Goal: Book appointment/travel/reservation

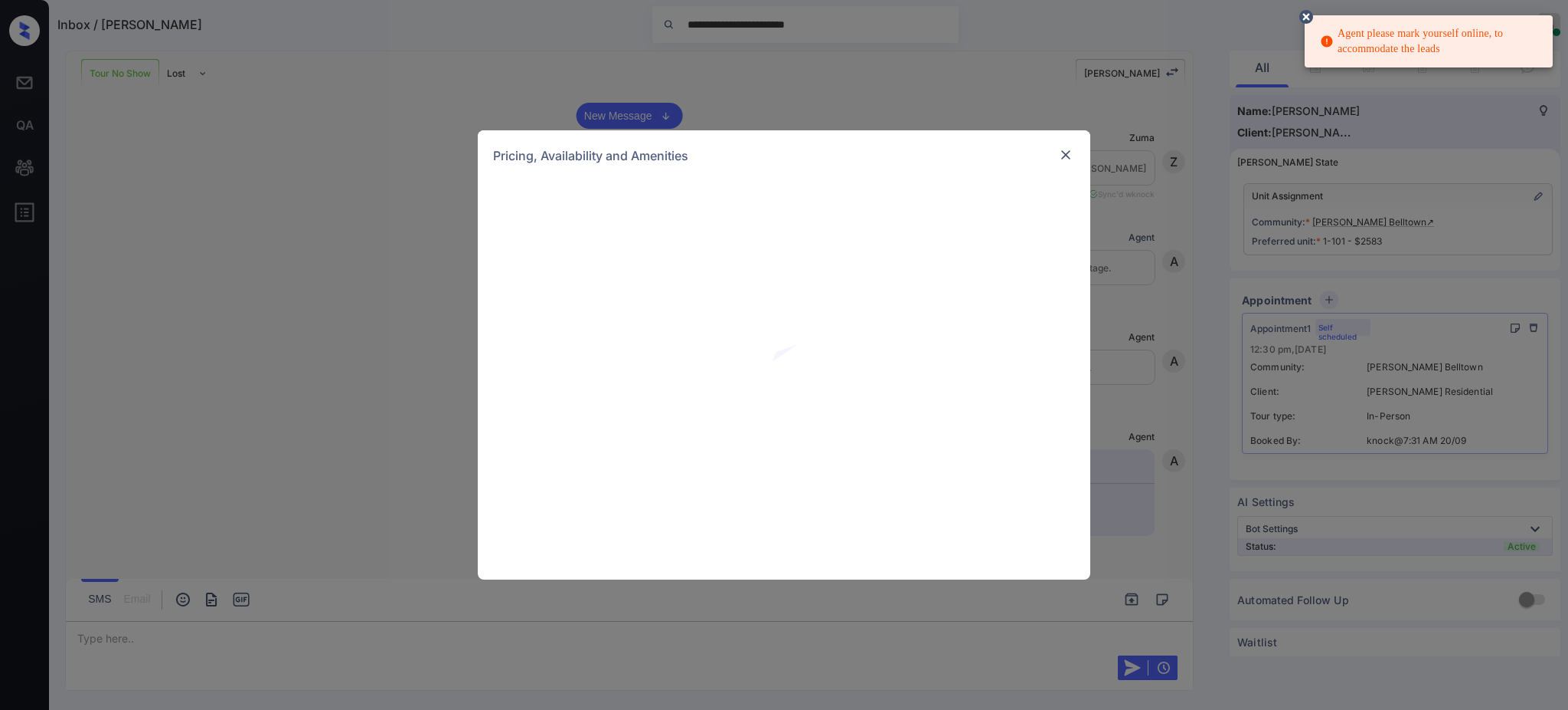
scroll to position [5321, 0]
click at [1069, 153] on img at bounding box center [1065, 154] width 15 height 15
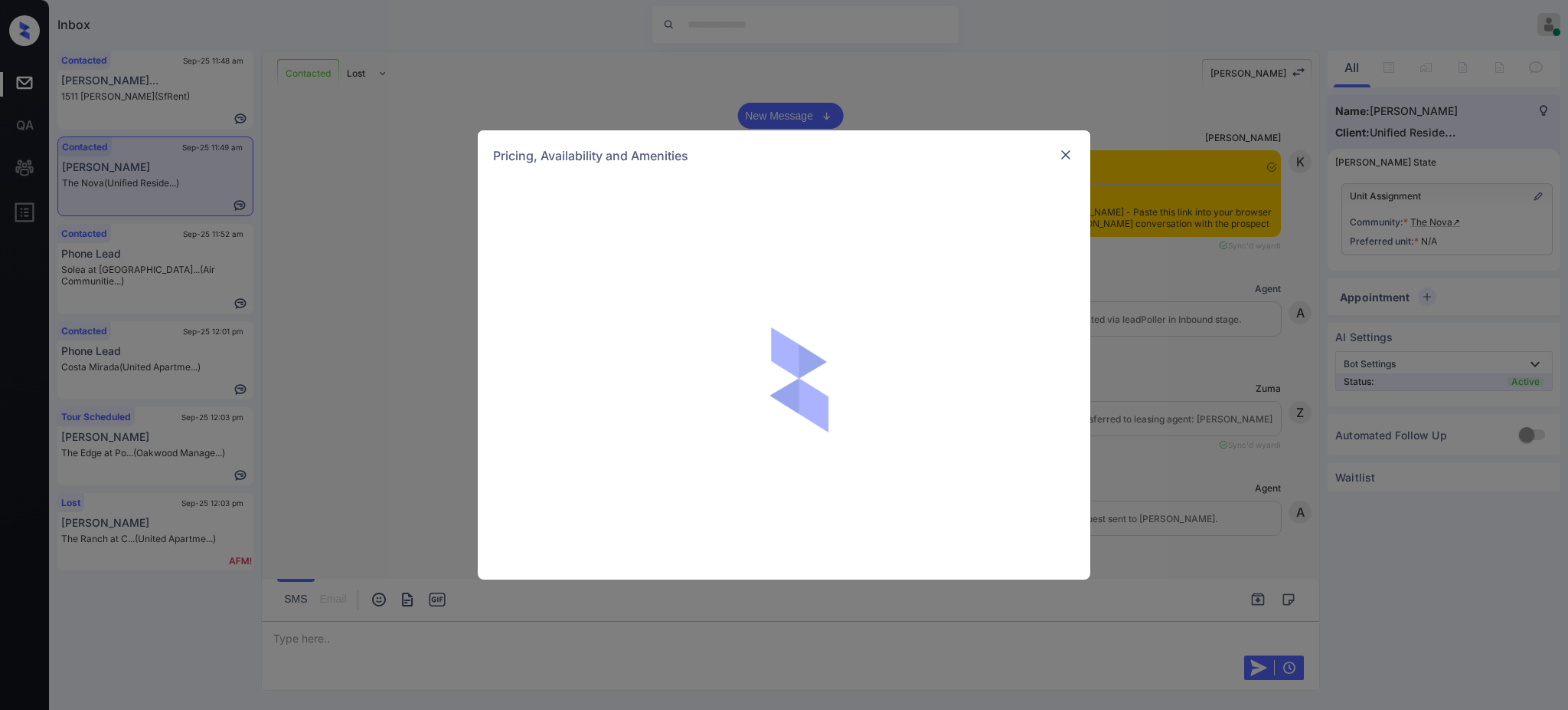
scroll to position [1328, 0]
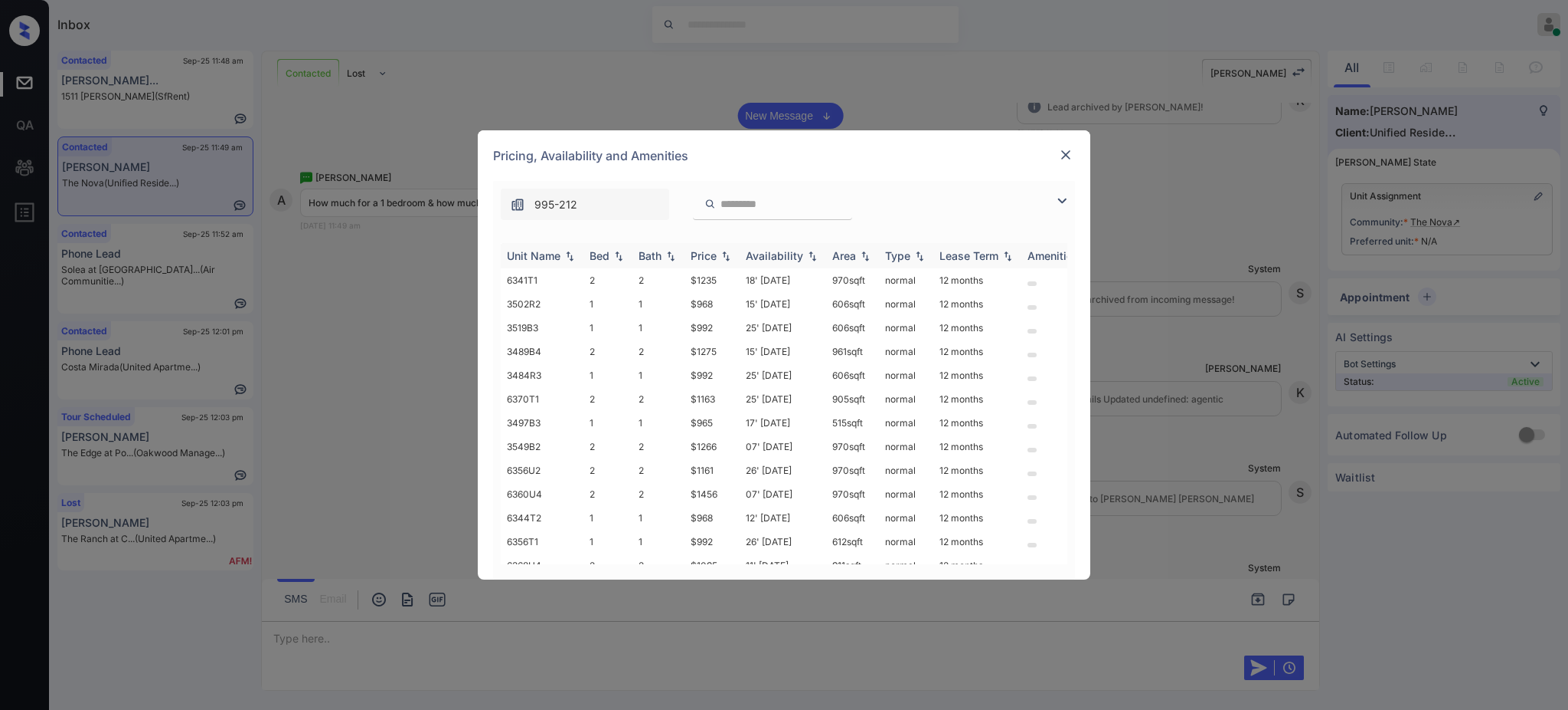
click at [597, 258] on div "Bed" at bounding box center [599, 256] width 20 height 13
drag, startPoint x: 679, startPoint y: 396, endPoint x: 727, endPoint y: 401, distance: 48.3
click at [715, 399] on tr "6356T1 1 1 $992 26' Nov 25 612 sqft normal 12 months" at bounding box center [901, 398] width 801 height 23
drag, startPoint x: 683, startPoint y: 374, endPoint x: 725, endPoint y: 377, distance: 42.1
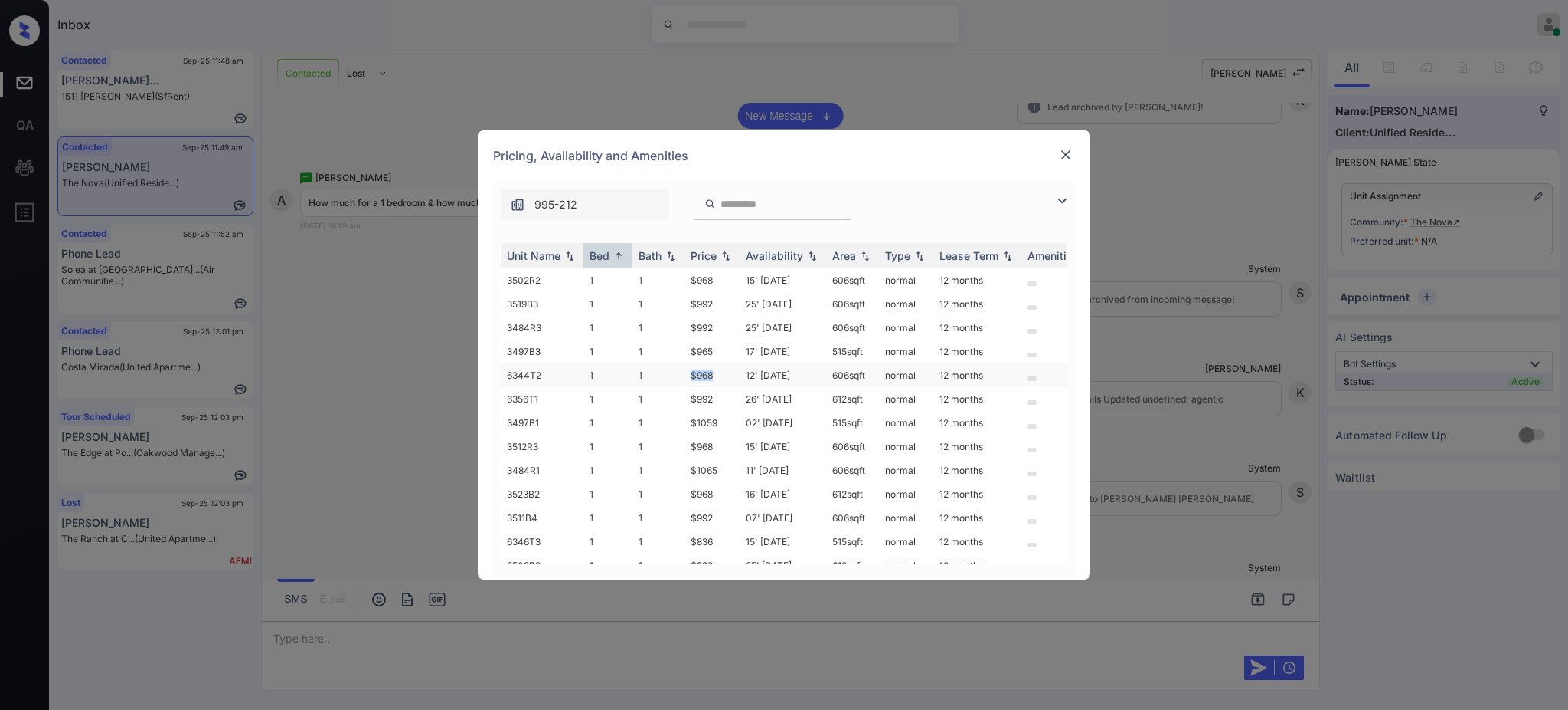
click at [723, 376] on tr "6344T2 1 1 $968 12' Sep 25 606 sqft normal 12 months" at bounding box center [901, 375] width 801 height 23
copy tr "$968"
drag, startPoint x: 687, startPoint y: 361, endPoint x: 719, endPoint y: 361, distance: 32.0
click at [719, 361] on td "$965" at bounding box center [711, 351] width 55 height 23
copy td "$965"
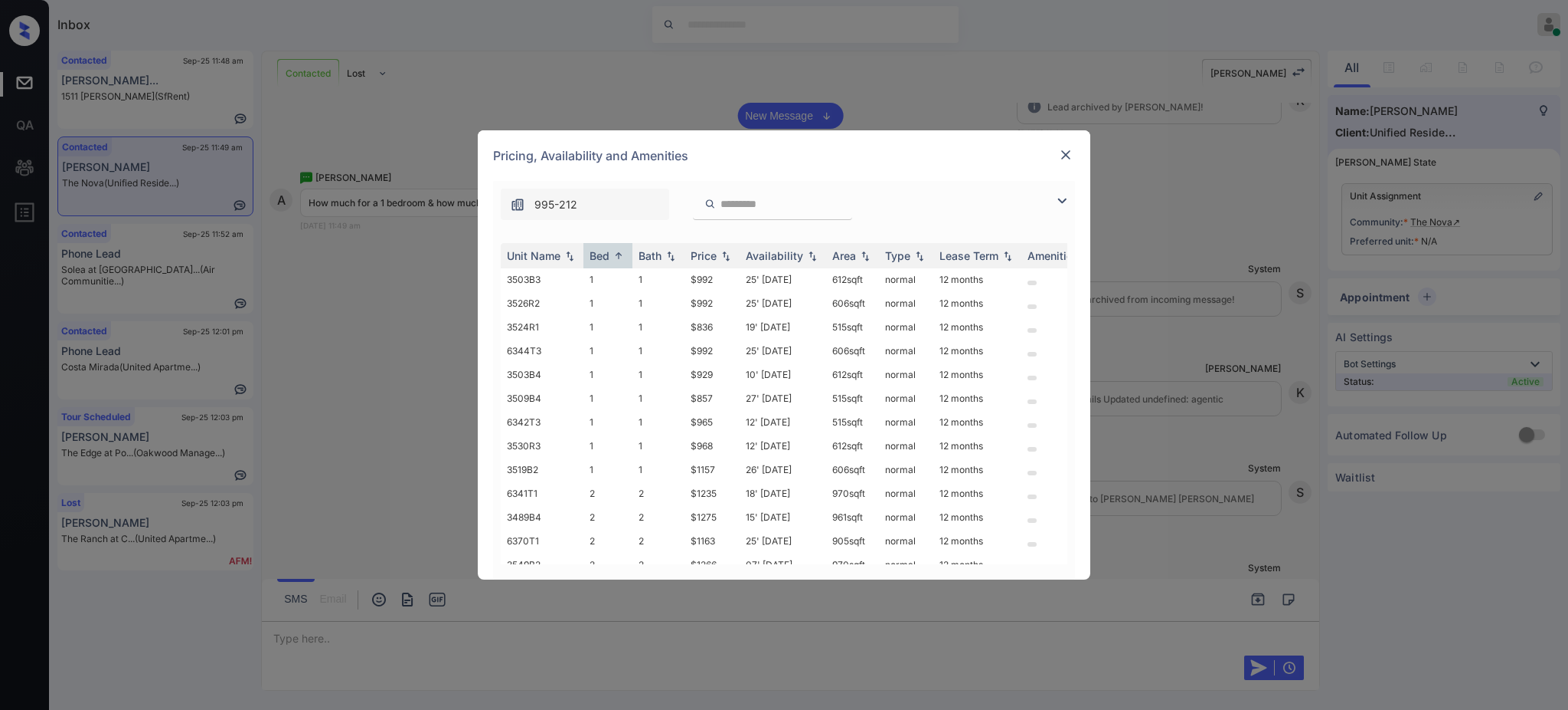
scroll to position [306, 0]
copy td "$965"
click at [1058, 155] on img at bounding box center [1065, 154] width 15 height 15
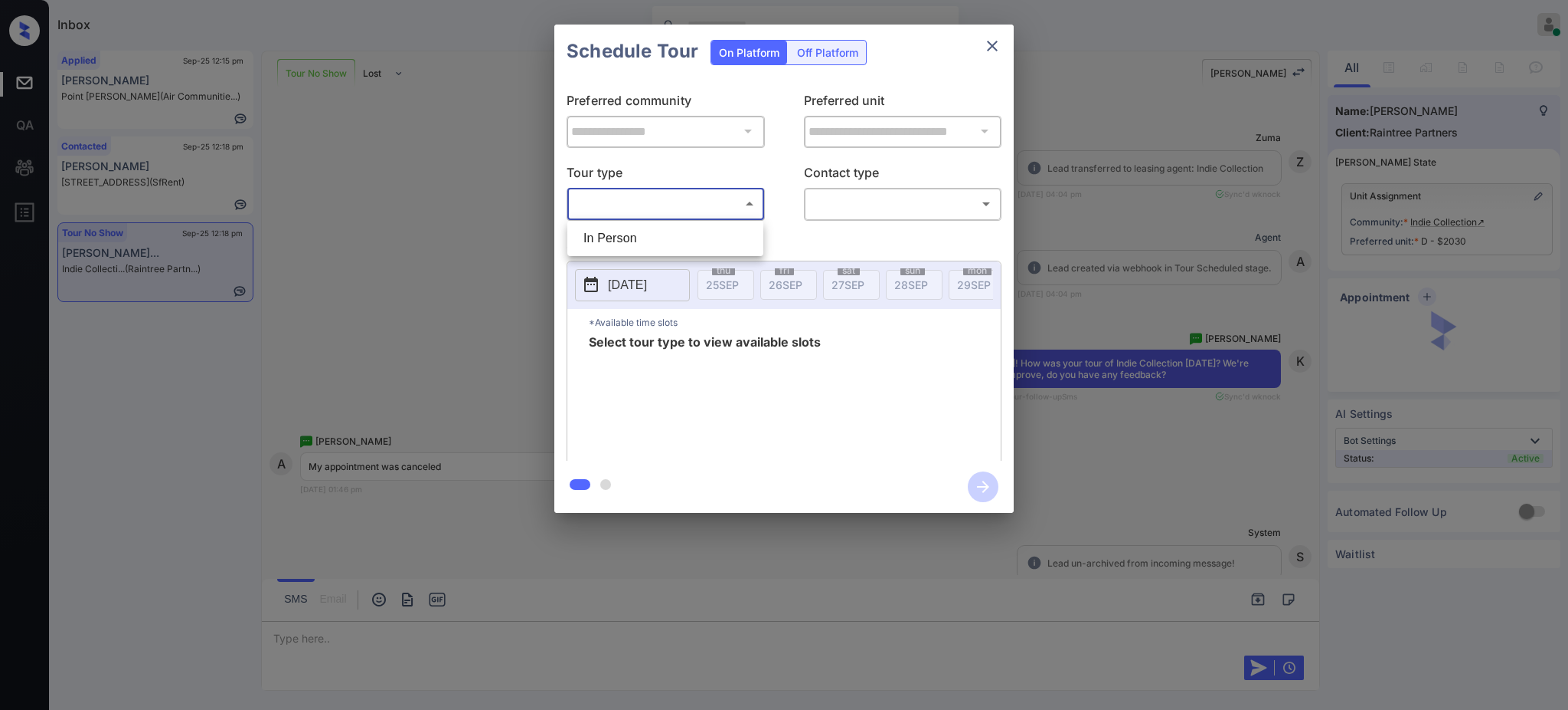
click at [679, 205] on body "Inbox Ajay Kumar Online Set yourself offline Set yourself on break Profile Swit…" at bounding box center [784, 355] width 1568 height 710
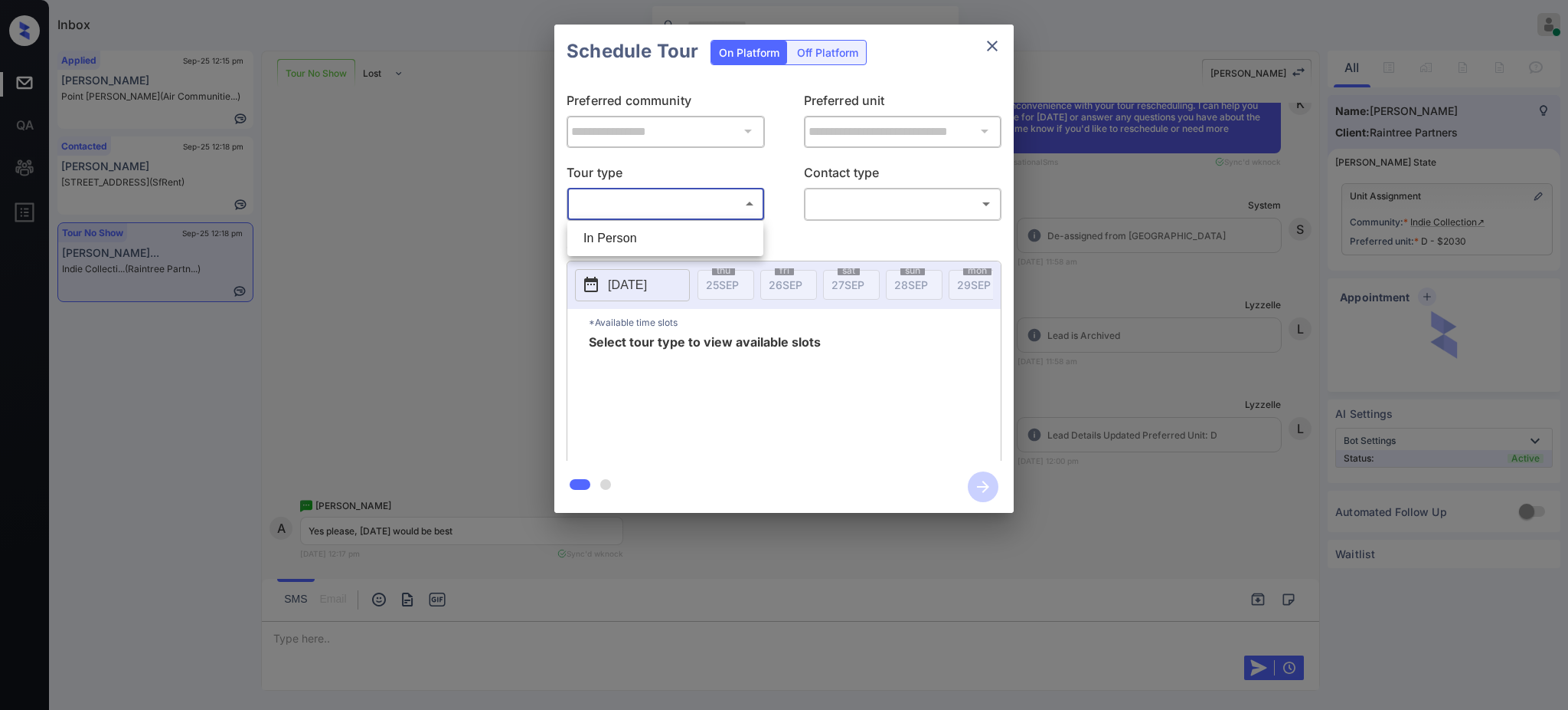
click at [656, 238] on li "In Person" at bounding box center [665, 238] width 189 height 28
type input "********"
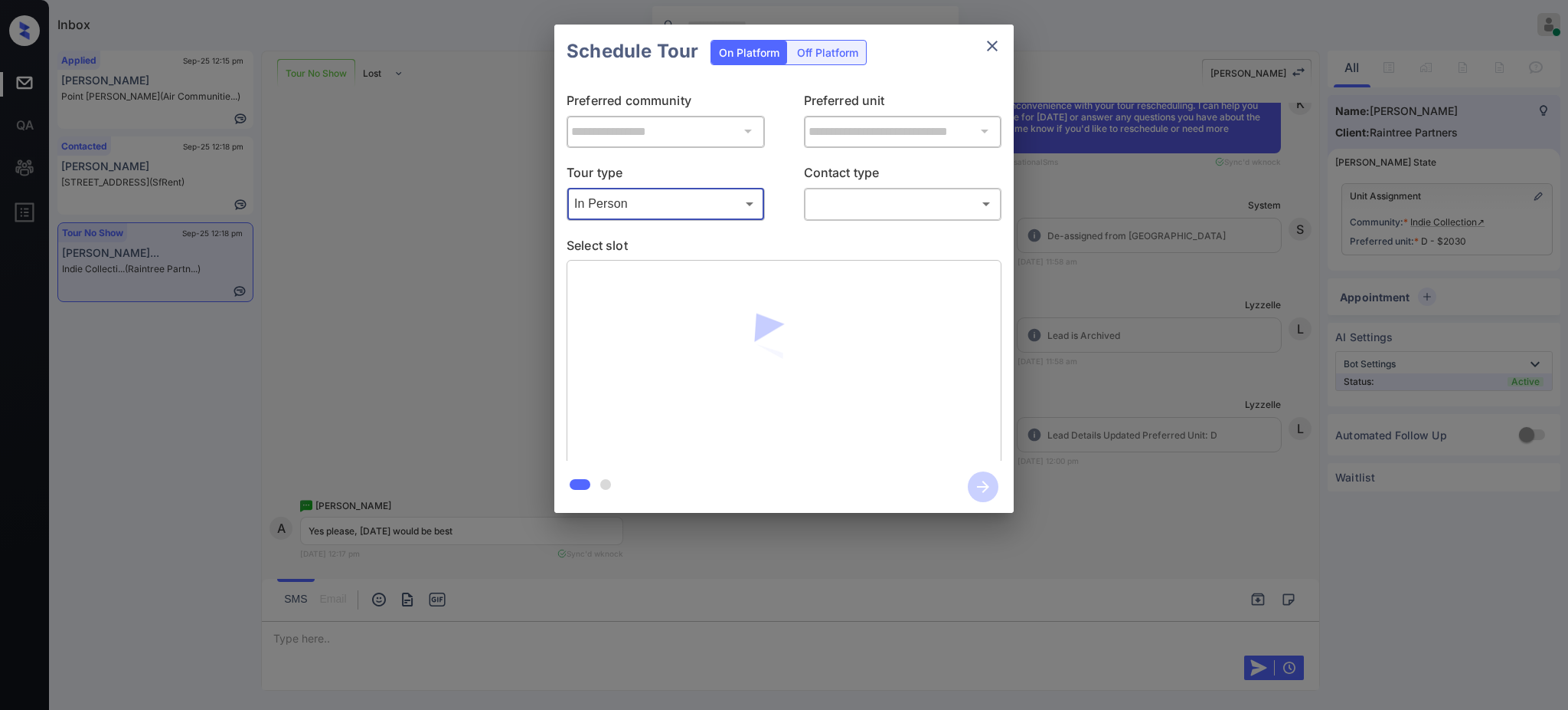
click at [830, 202] on body "Inbox Ajay Kumar Online Set yourself offline Set yourself on break Profile Swit…" at bounding box center [784, 355] width 1568 height 710
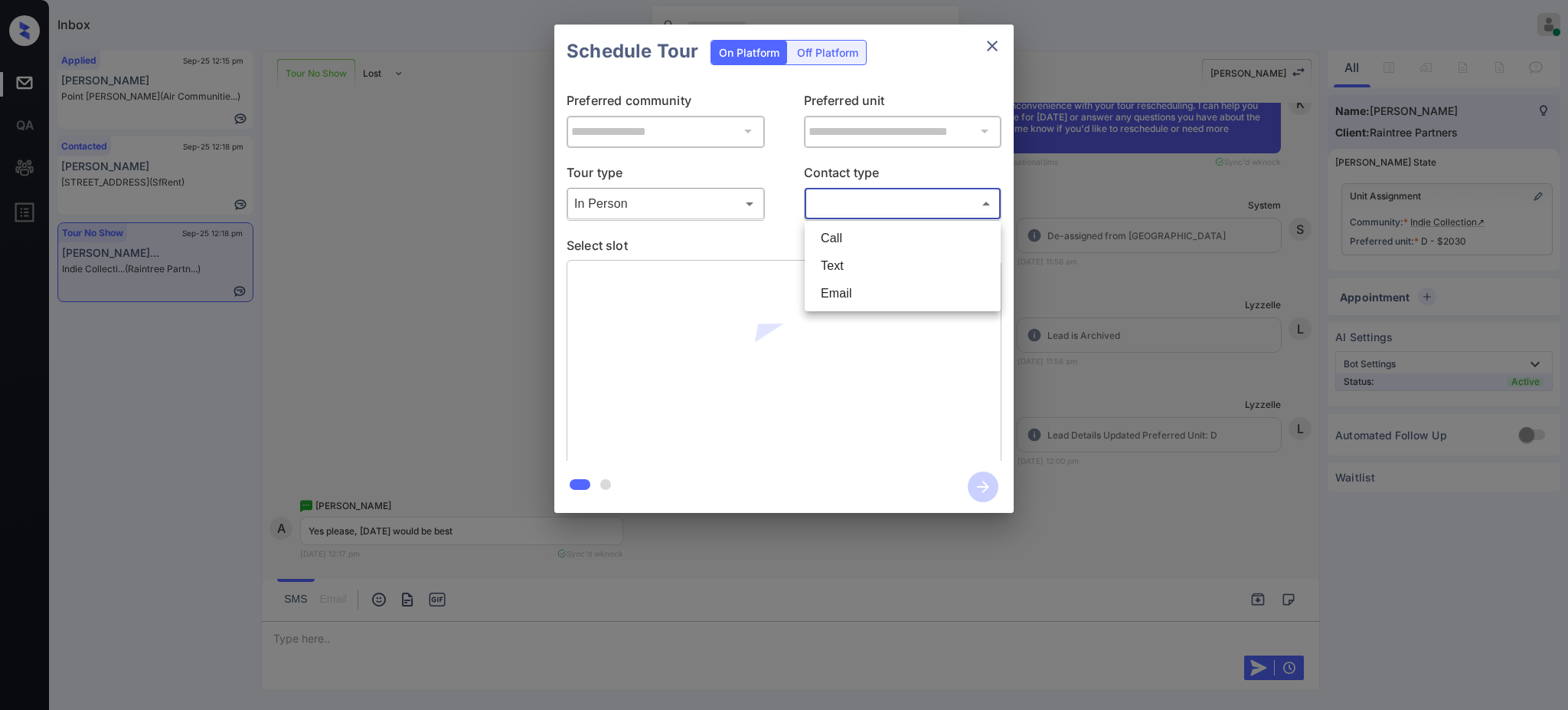
click at [837, 265] on li "Text" at bounding box center [903, 266] width 189 height 28
type input "****"
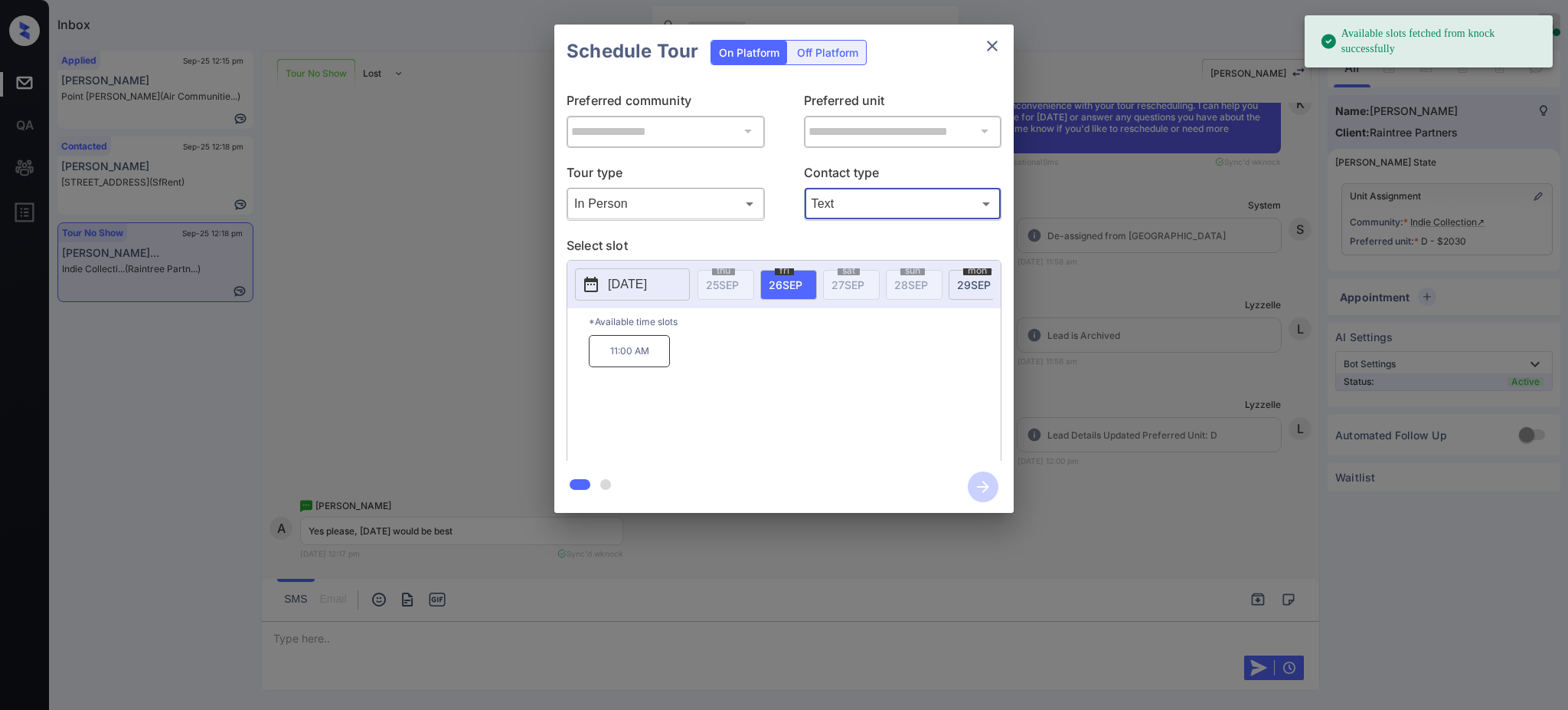
click at [647, 282] on p "[DATE]" at bounding box center [627, 285] width 39 height 18
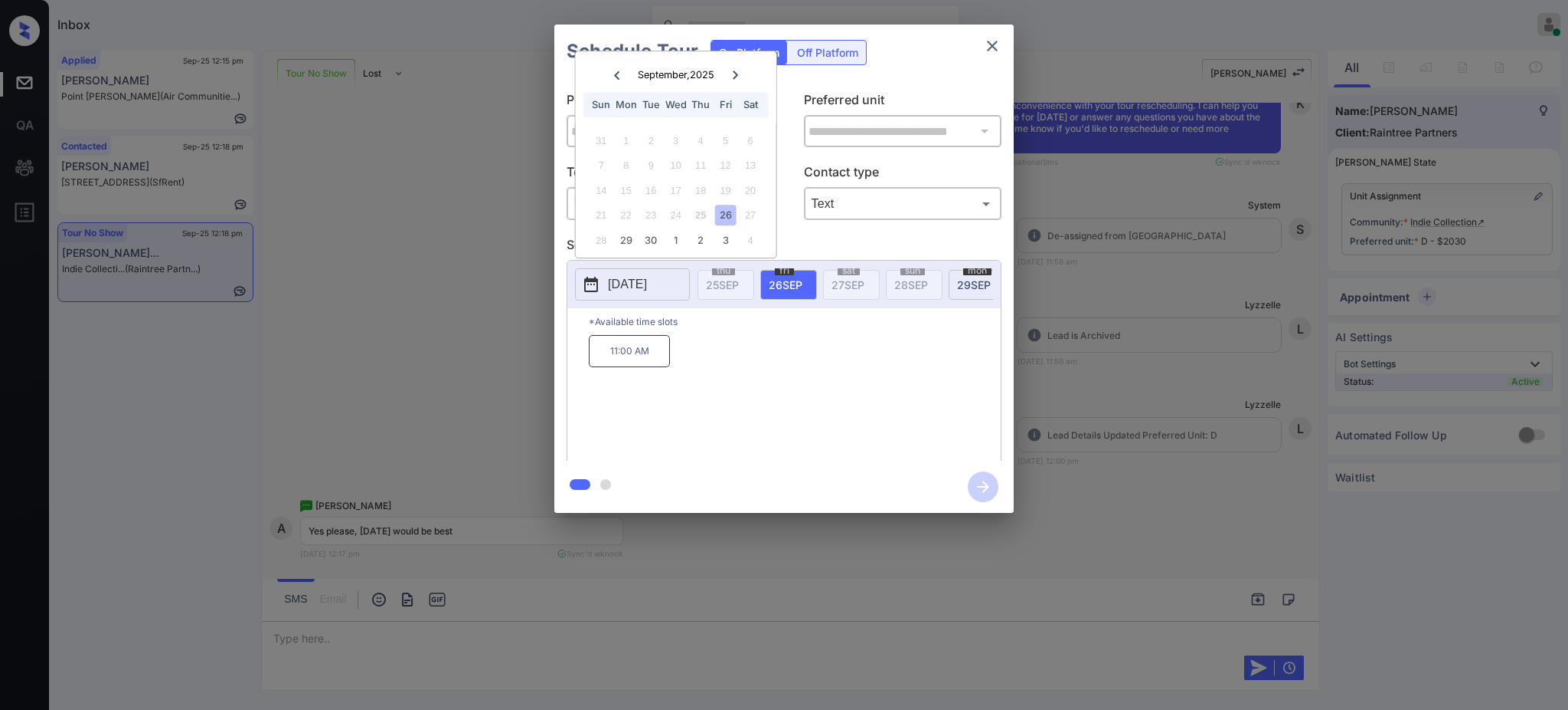
click at [1196, 330] on div "**********" at bounding box center [784, 268] width 1568 height 537
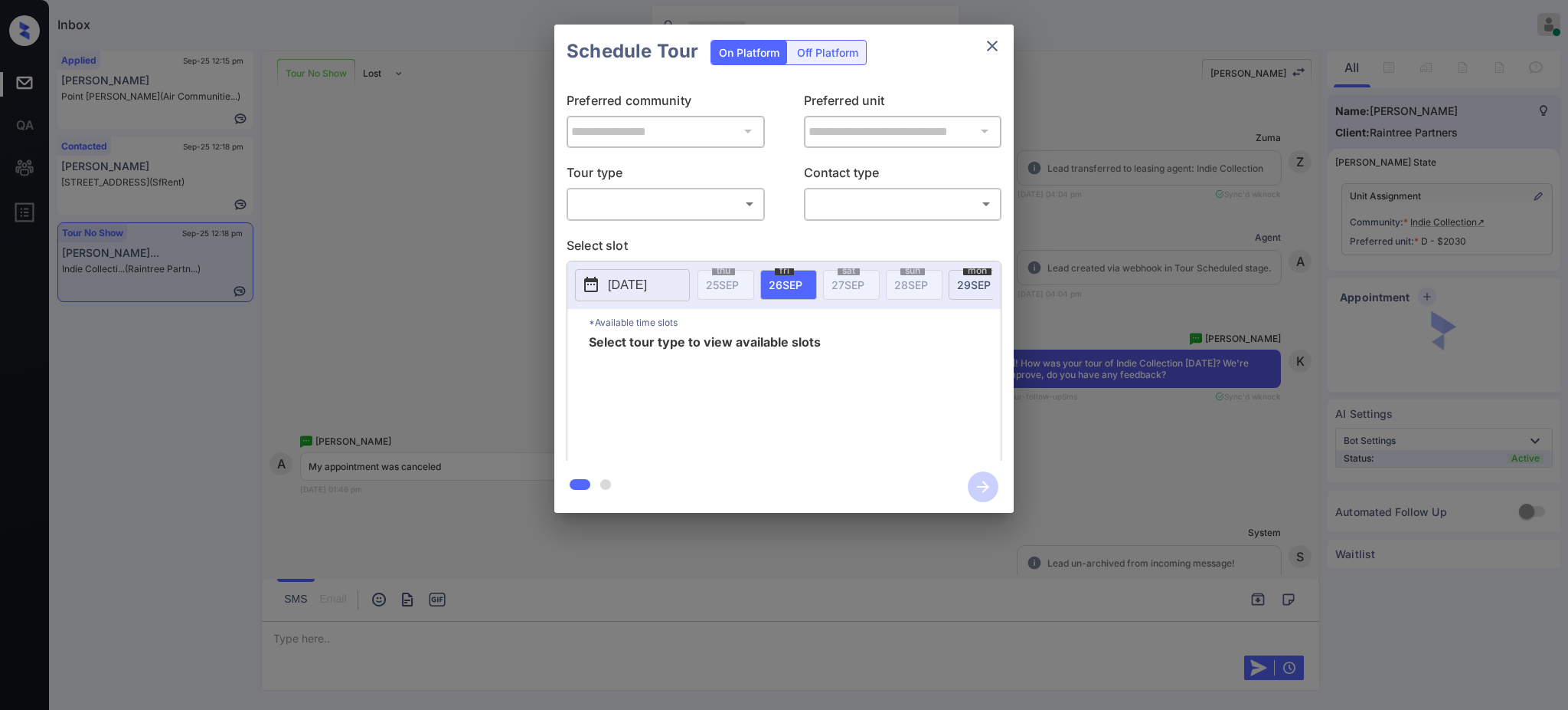
click at [607, 198] on body "Inbox Ajay Kumar Online Set yourself offline Set yourself on break Profile Swit…" at bounding box center [784, 355] width 1568 height 710
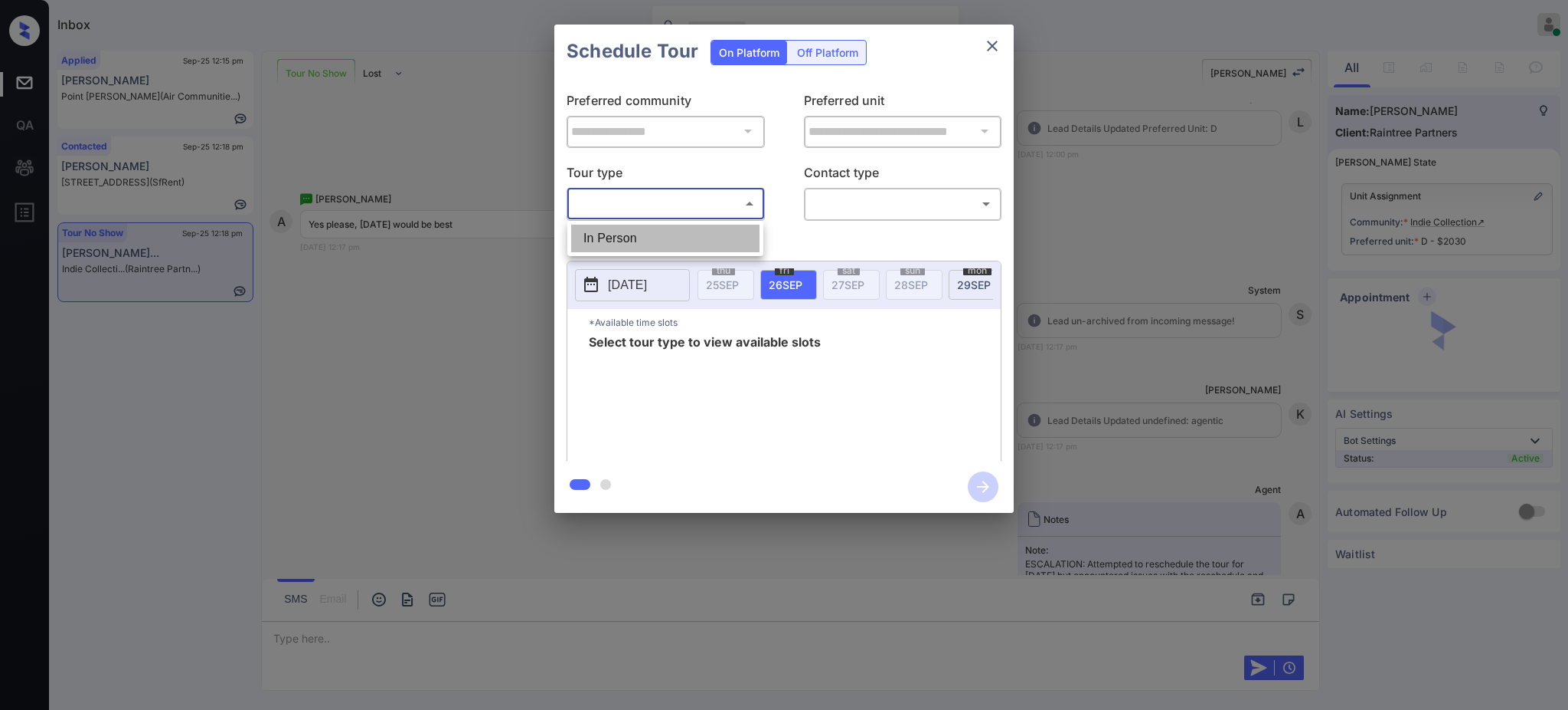
drag, startPoint x: 624, startPoint y: 229, endPoint x: 793, endPoint y: 238, distance: 169.2
click at [625, 229] on li "In Person" at bounding box center [665, 238] width 189 height 28
type input "********"
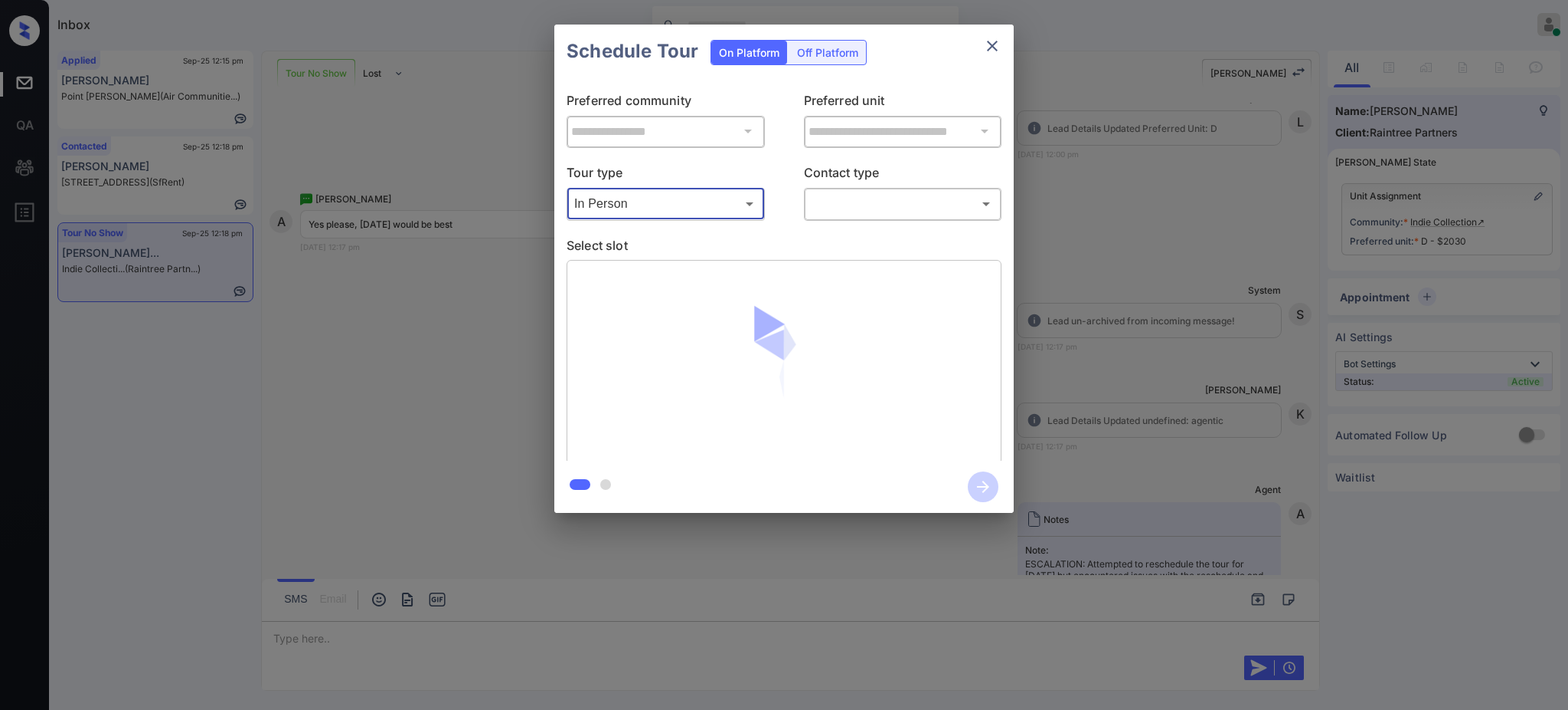
click at [865, 210] on body "Inbox Ajay Kumar Online Set yourself offline Set yourself on break Profile Swit…" at bounding box center [784, 355] width 1568 height 710
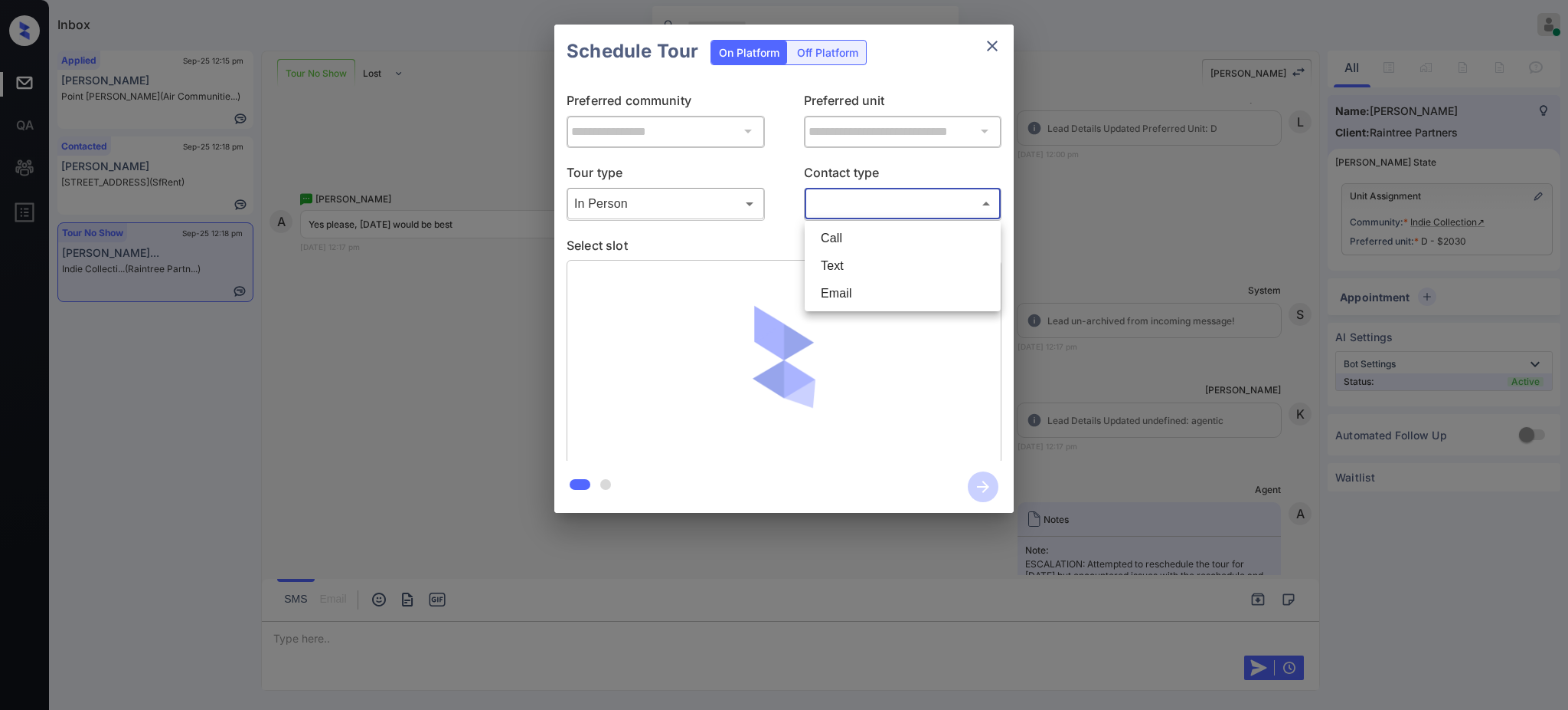
click at [837, 276] on li "Text" at bounding box center [903, 266] width 189 height 28
type input "****"
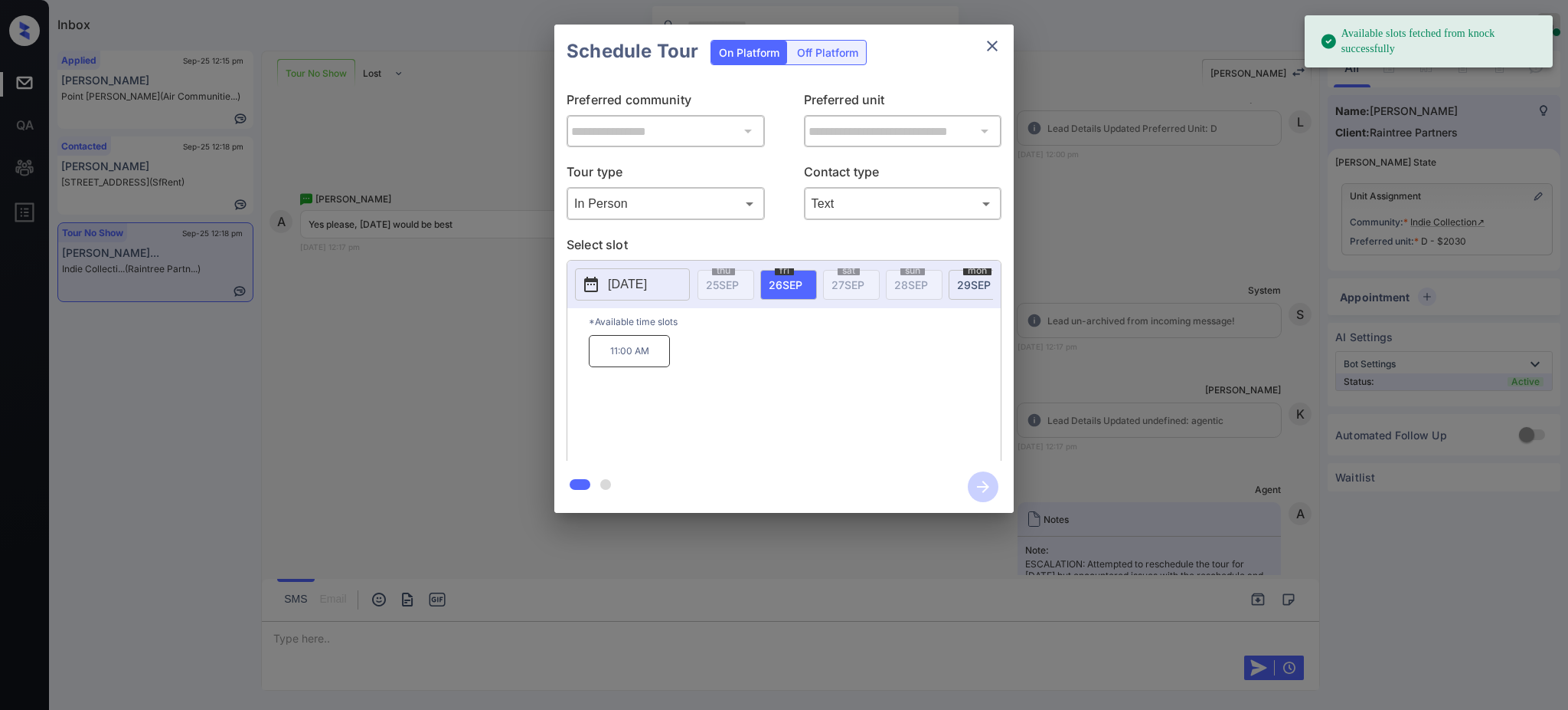
click at [628, 287] on p "[DATE]" at bounding box center [627, 285] width 39 height 18
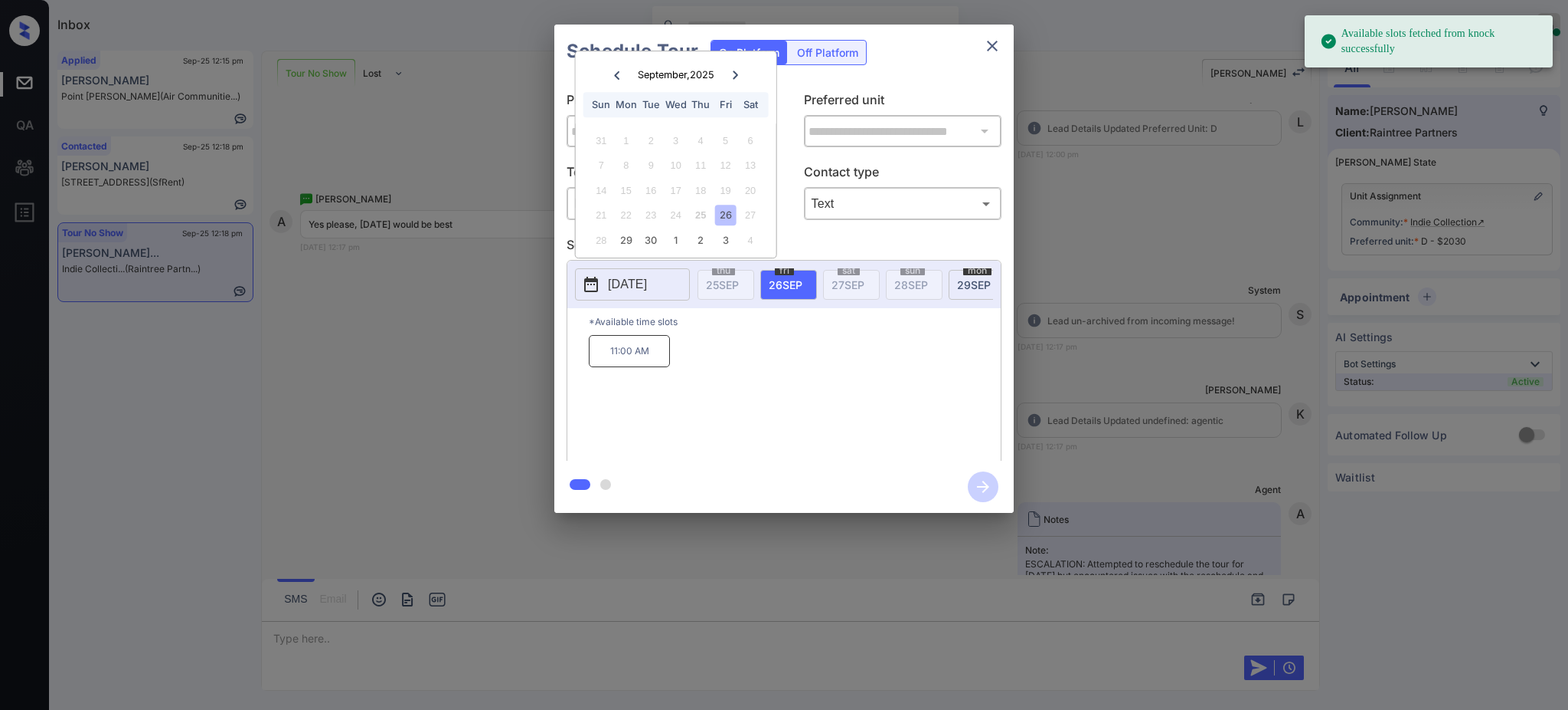
click at [738, 80] on div at bounding box center [735, 74] width 21 height 19
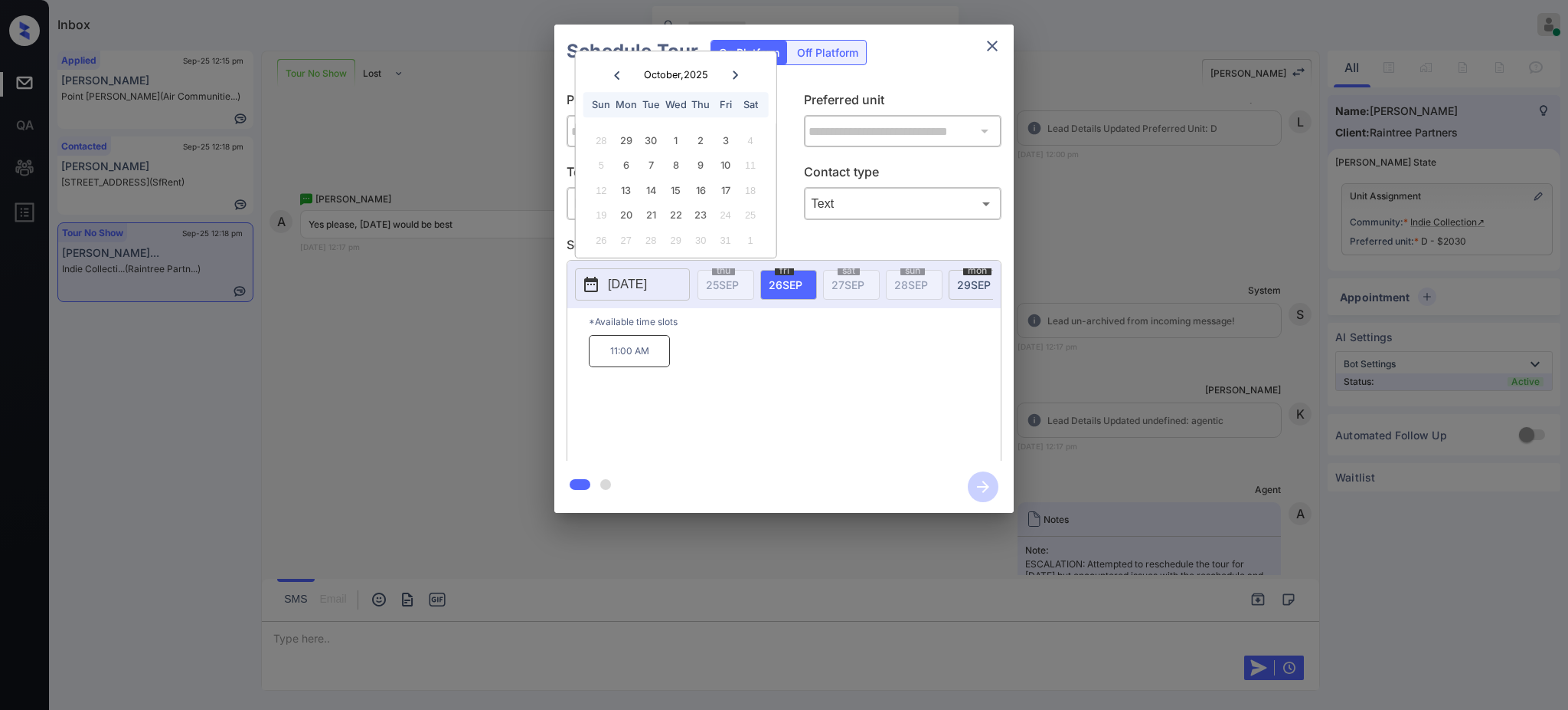
click at [628, 65] on div "October , 2025" at bounding box center [676, 74] width 139 height 19
click at [622, 67] on div at bounding box center [617, 74] width 21 height 19
click at [739, 70] on icon at bounding box center [735, 75] width 9 height 9
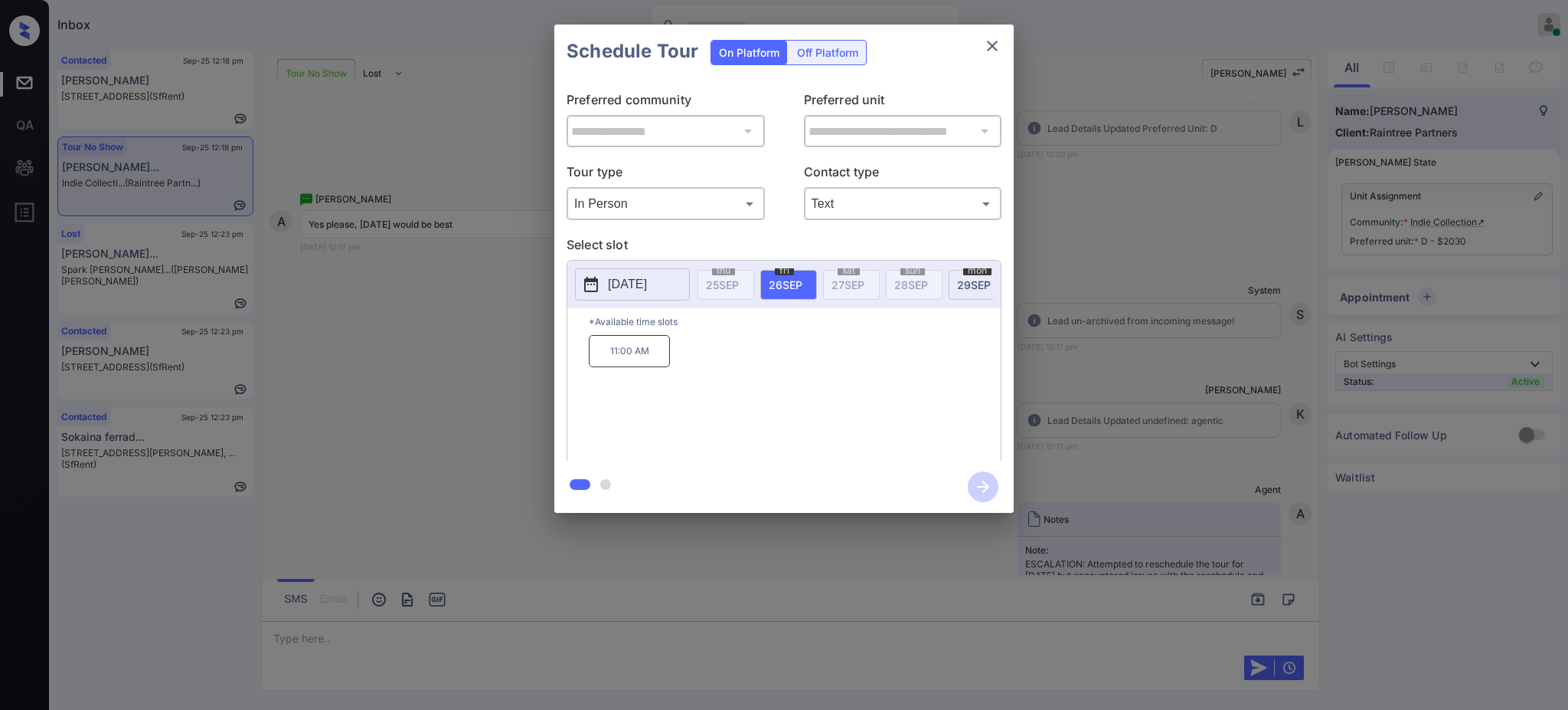
click at [1128, 397] on div "**********" at bounding box center [784, 268] width 1568 height 537
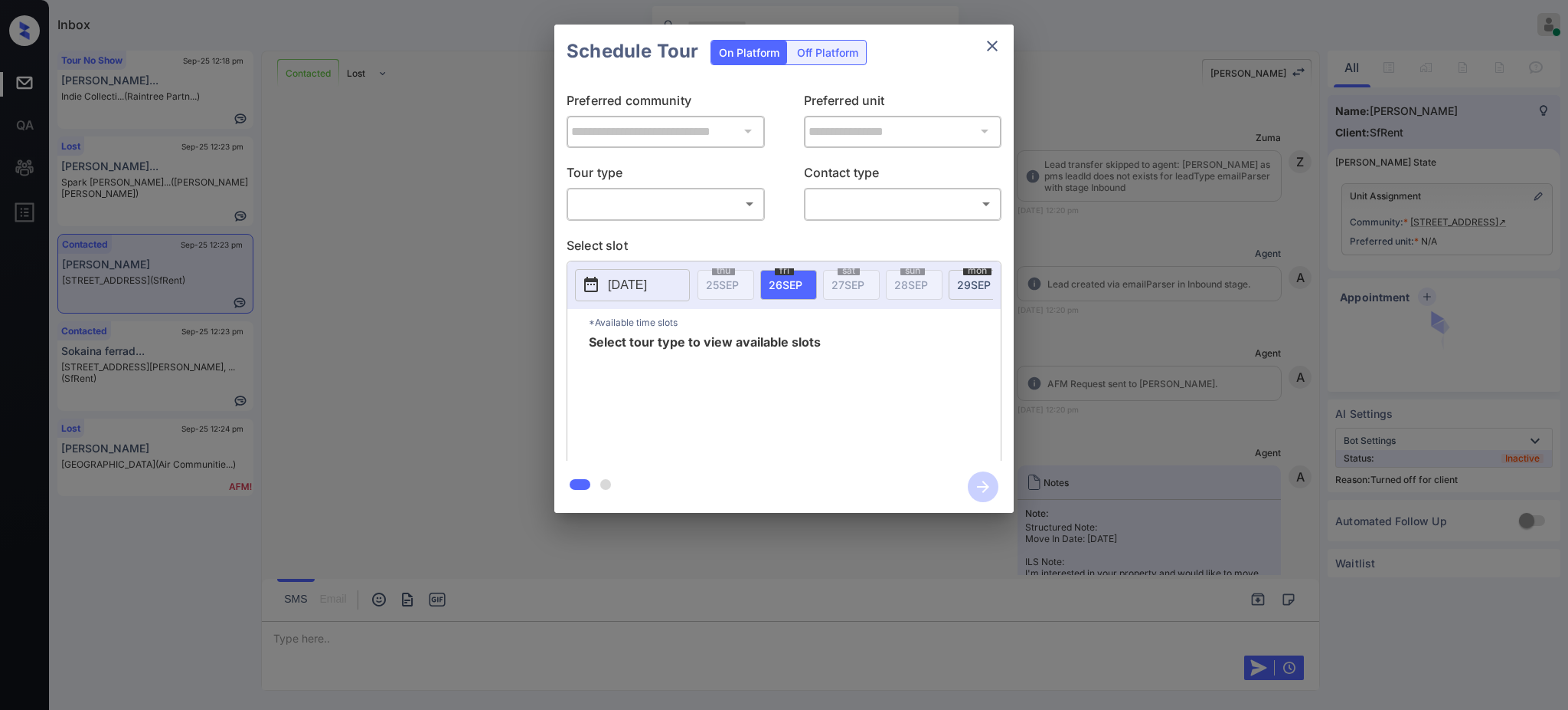
scroll to position [844, 0]
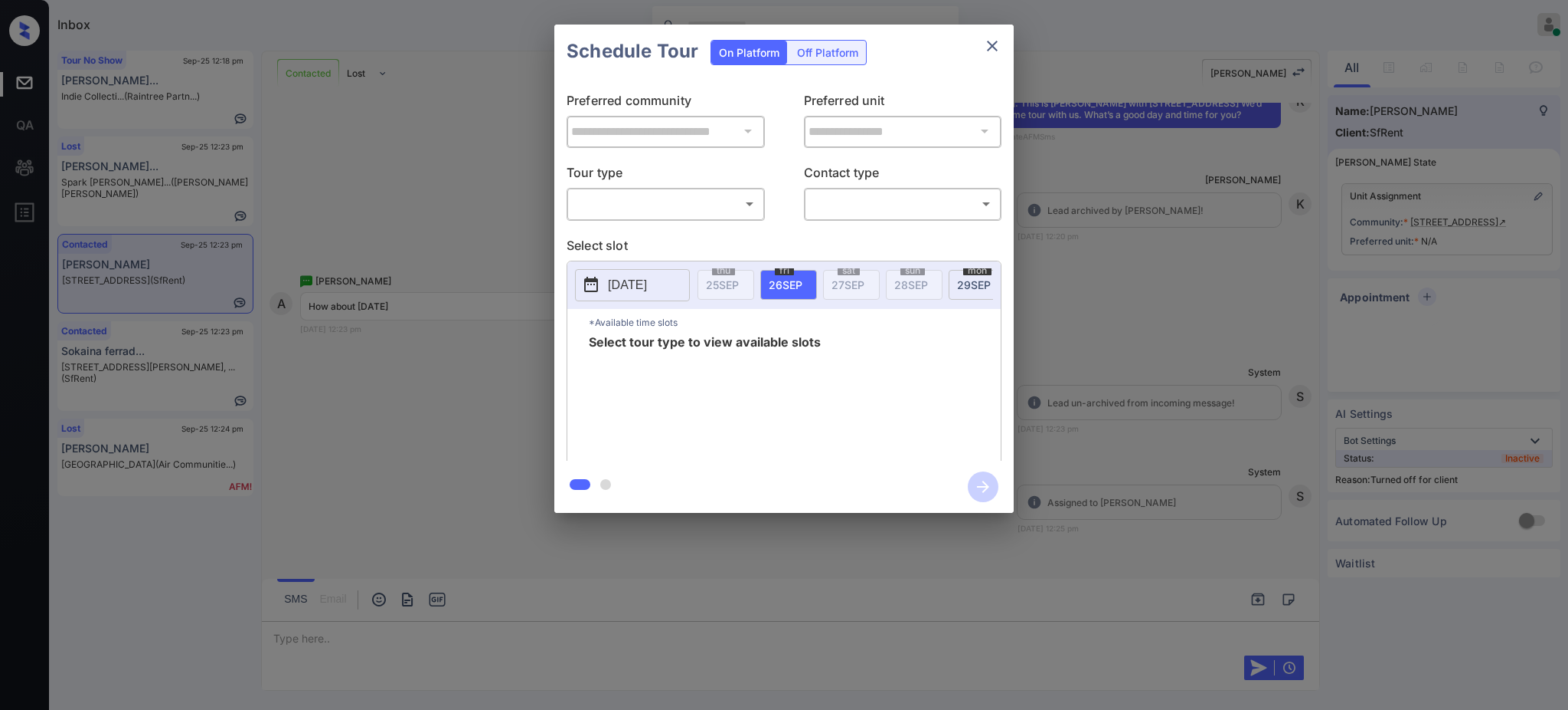
click at [678, 215] on body "Inbox [PERSON_NAME] Online Set yourself offline Set yourself on break Profile S…" at bounding box center [784, 355] width 1568 height 710
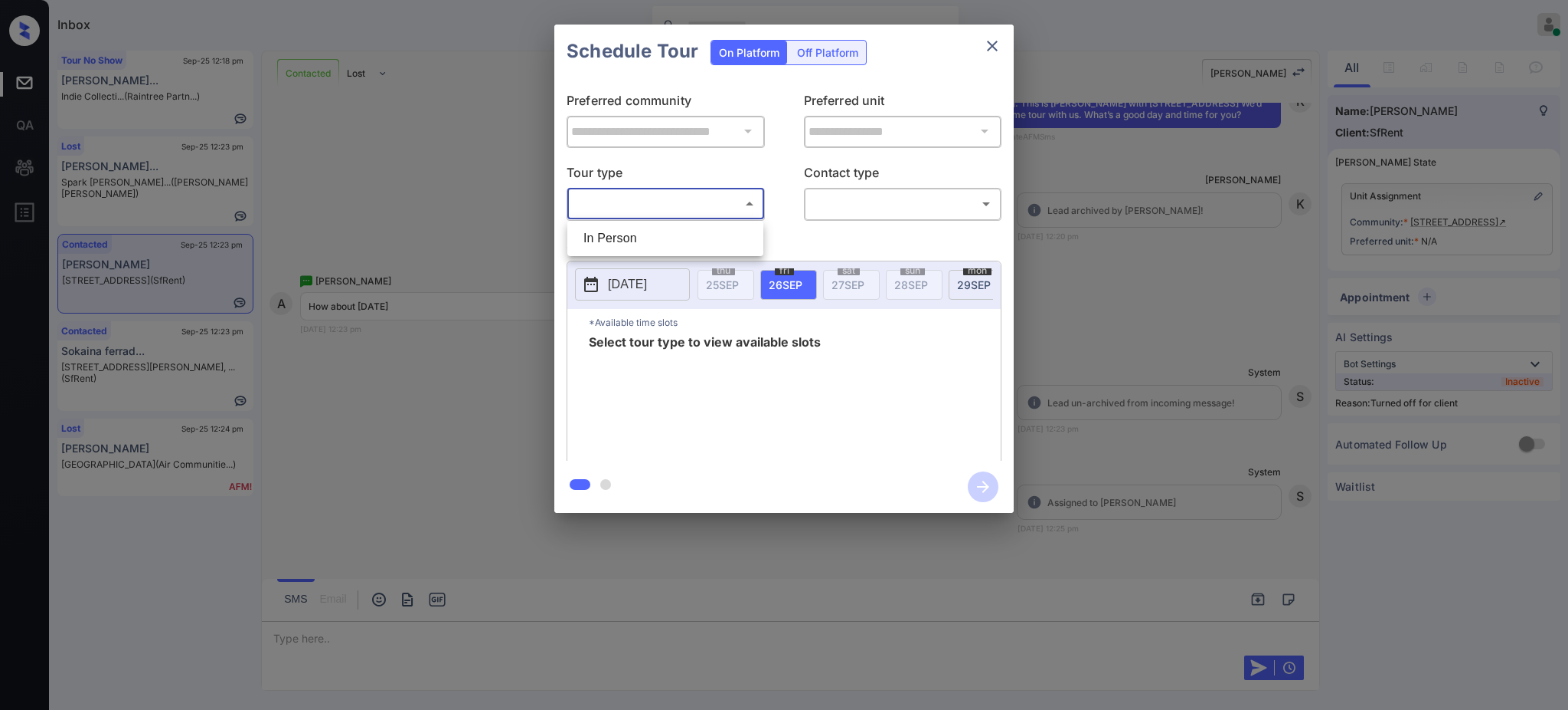
click at [646, 234] on li "In Person" at bounding box center [665, 238] width 189 height 28
type input "********"
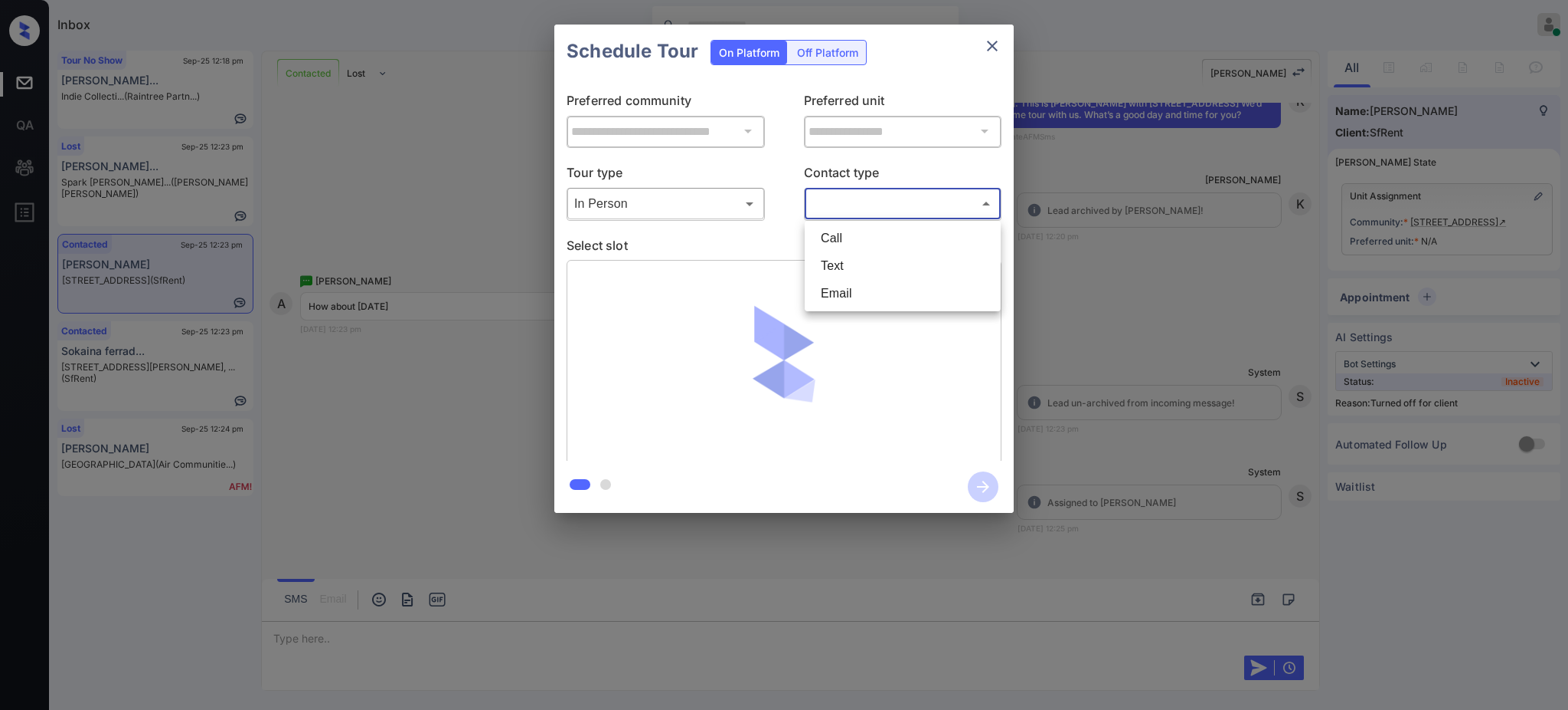
click at [879, 205] on body "Inbox [PERSON_NAME] Online Set yourself offline Set yourself on break Profile S…" at bounding box center [784, 355] width 1568 height 710
click at [852, 262] on li "Text" at bounding box center [903, 266] width 189 height 28
type input "****"
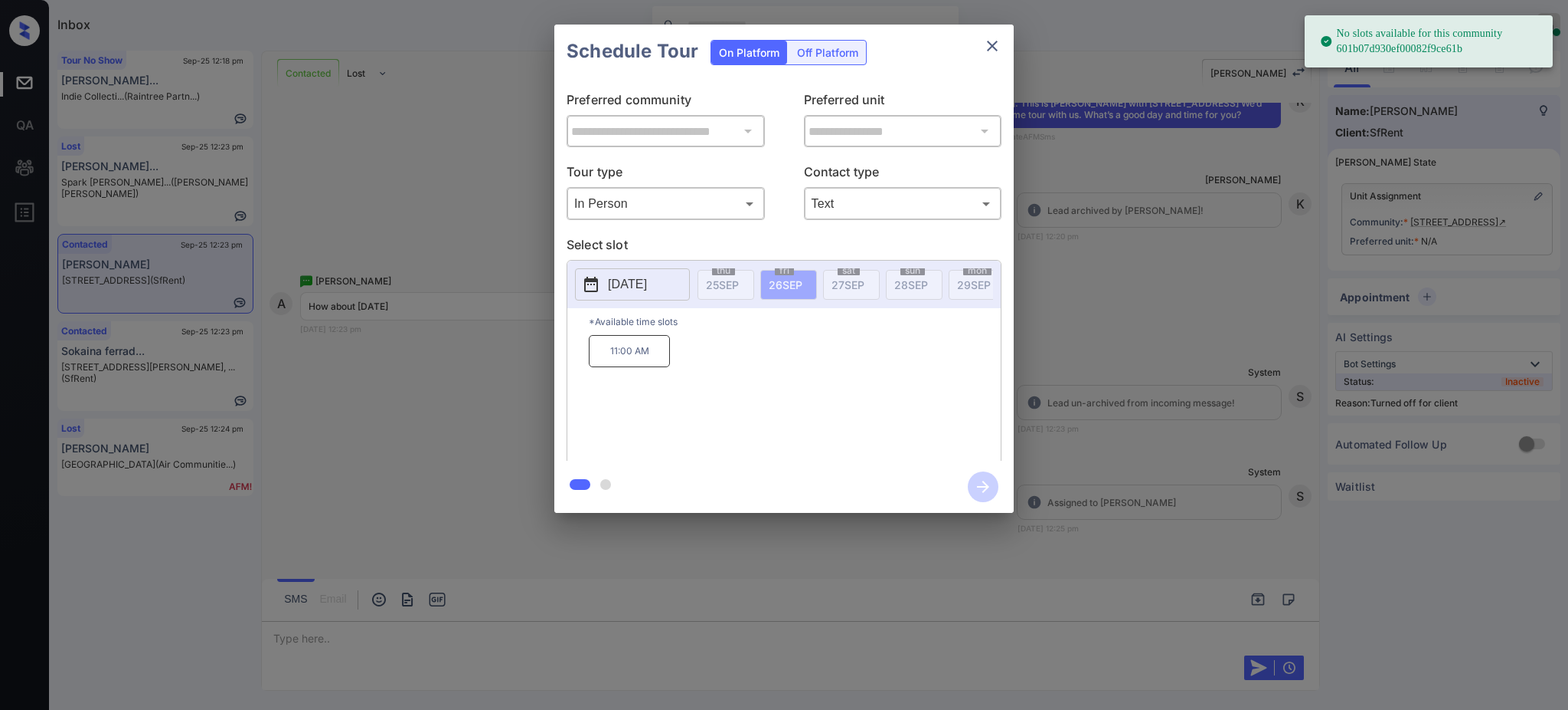
click at [647, 284] on p "[DATE]" at bounding box center [627, 285] width 39 height 18
click at [1162, 304] on div "**********" at bounding box center [784, 268] width 1568 height 537
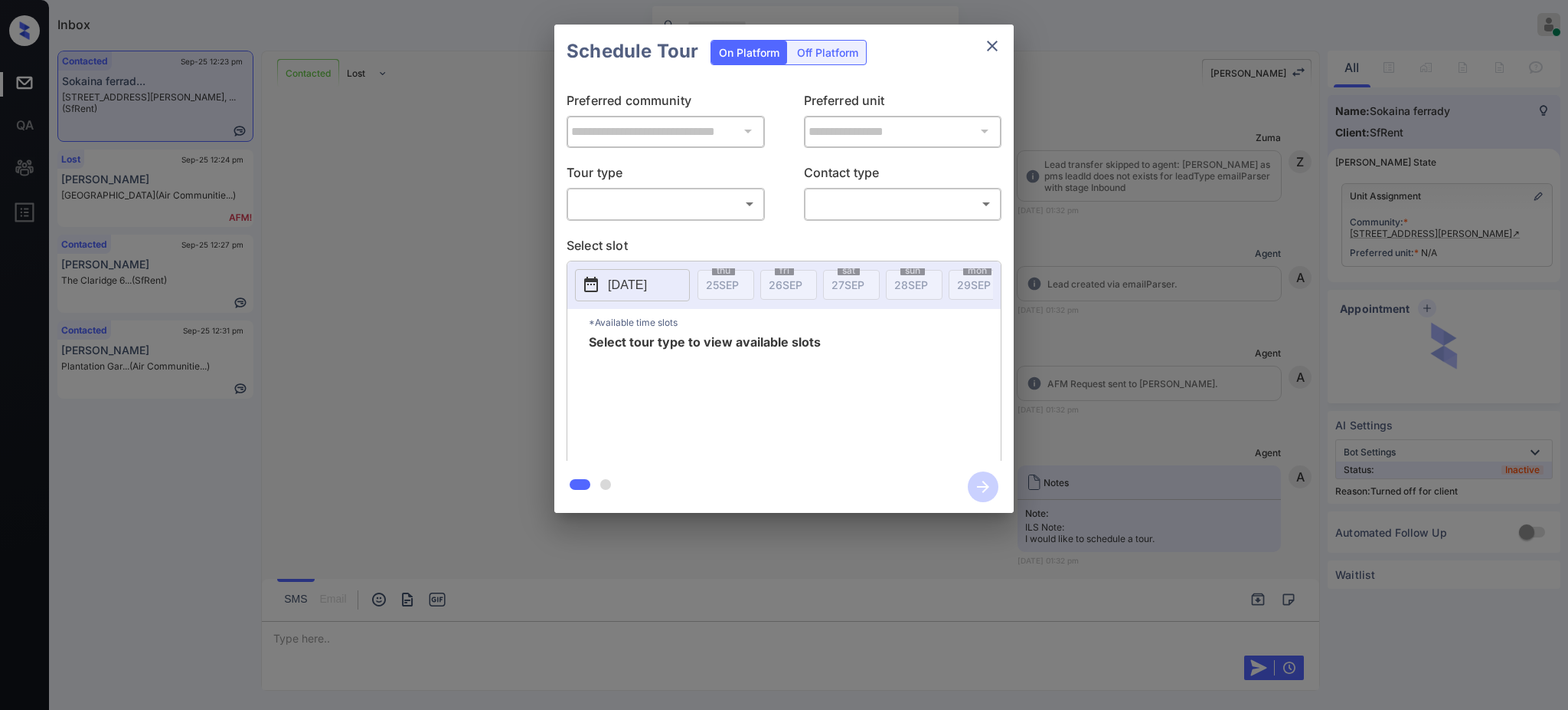
scroll to position [5179, 0]
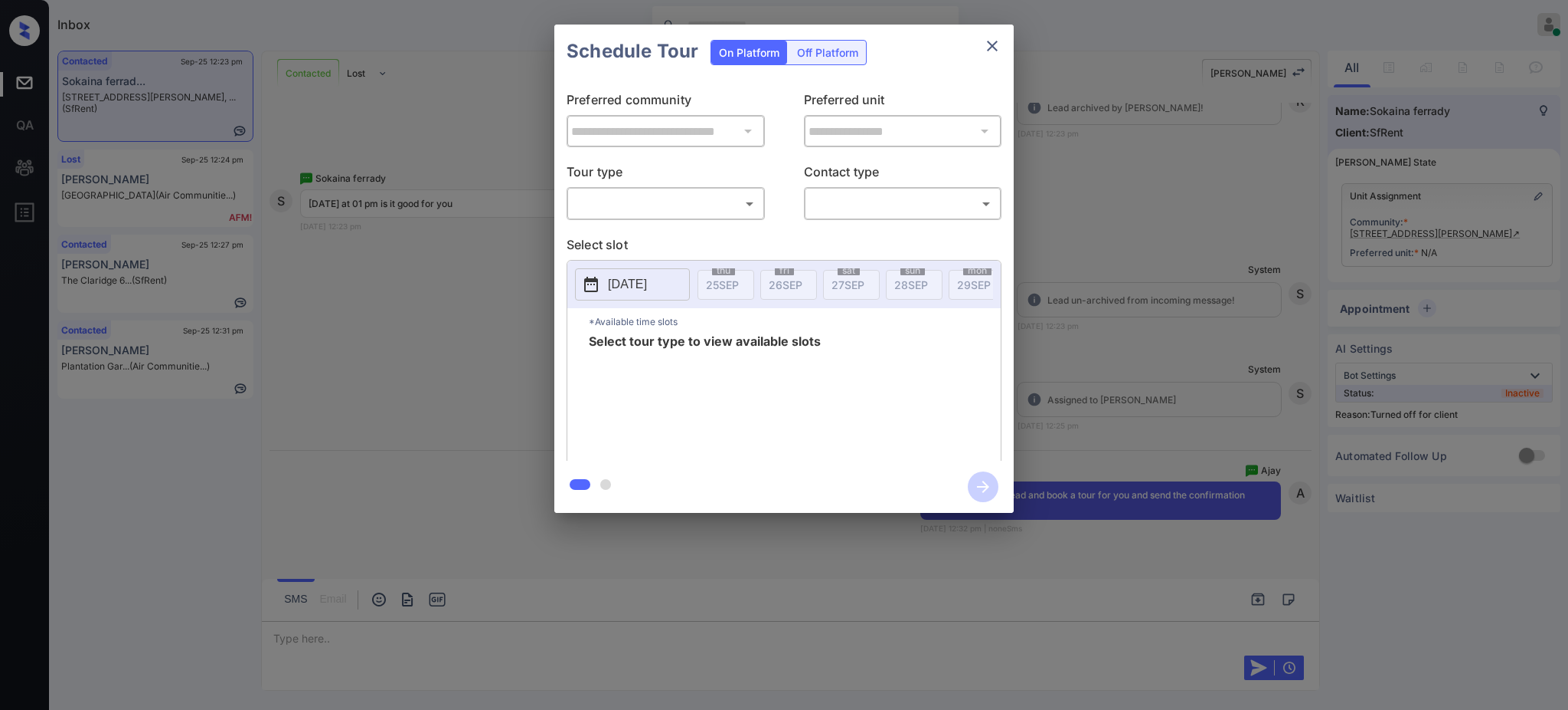
click at [1224, 228] on div "**********" at bounding box center [784, 268] width 1568 height 537
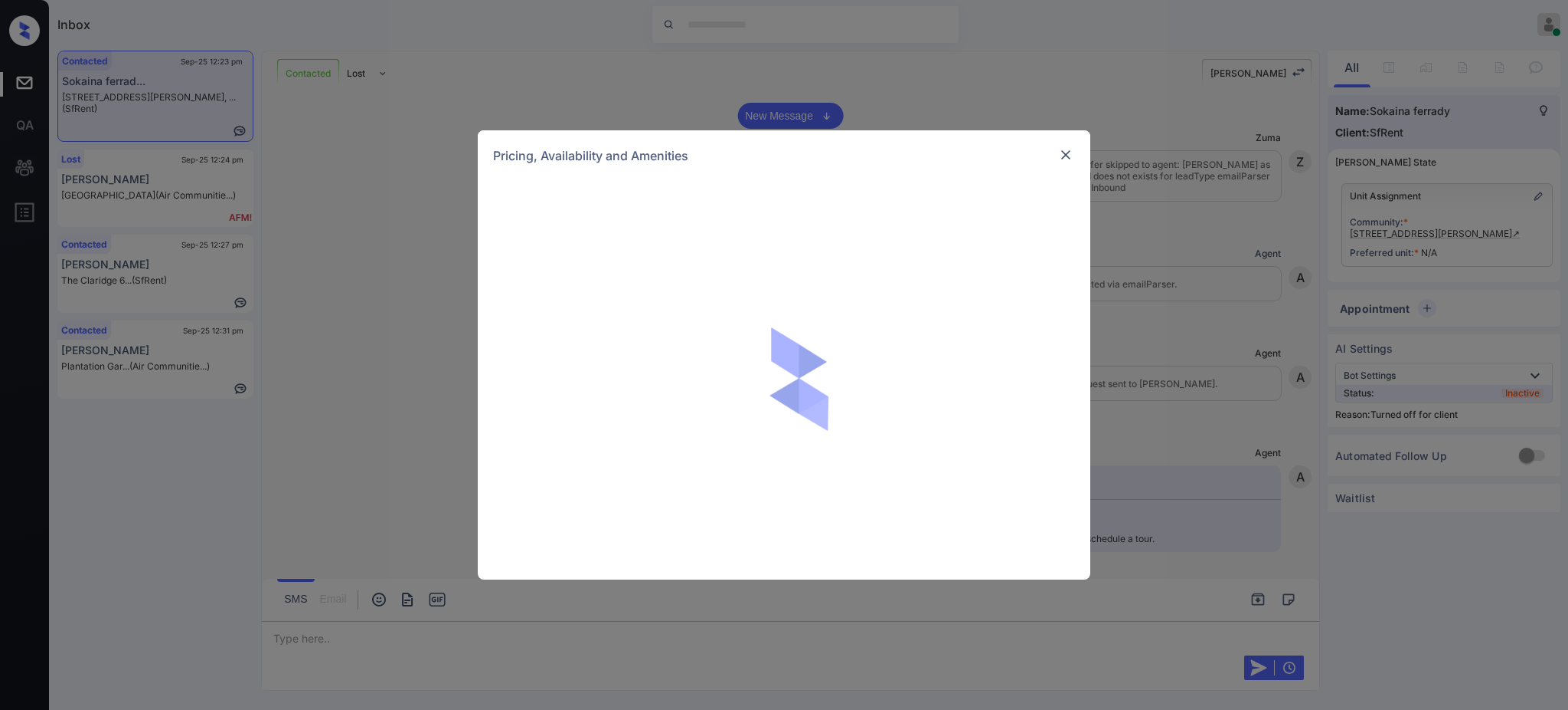
scroll to position [5179, 0]
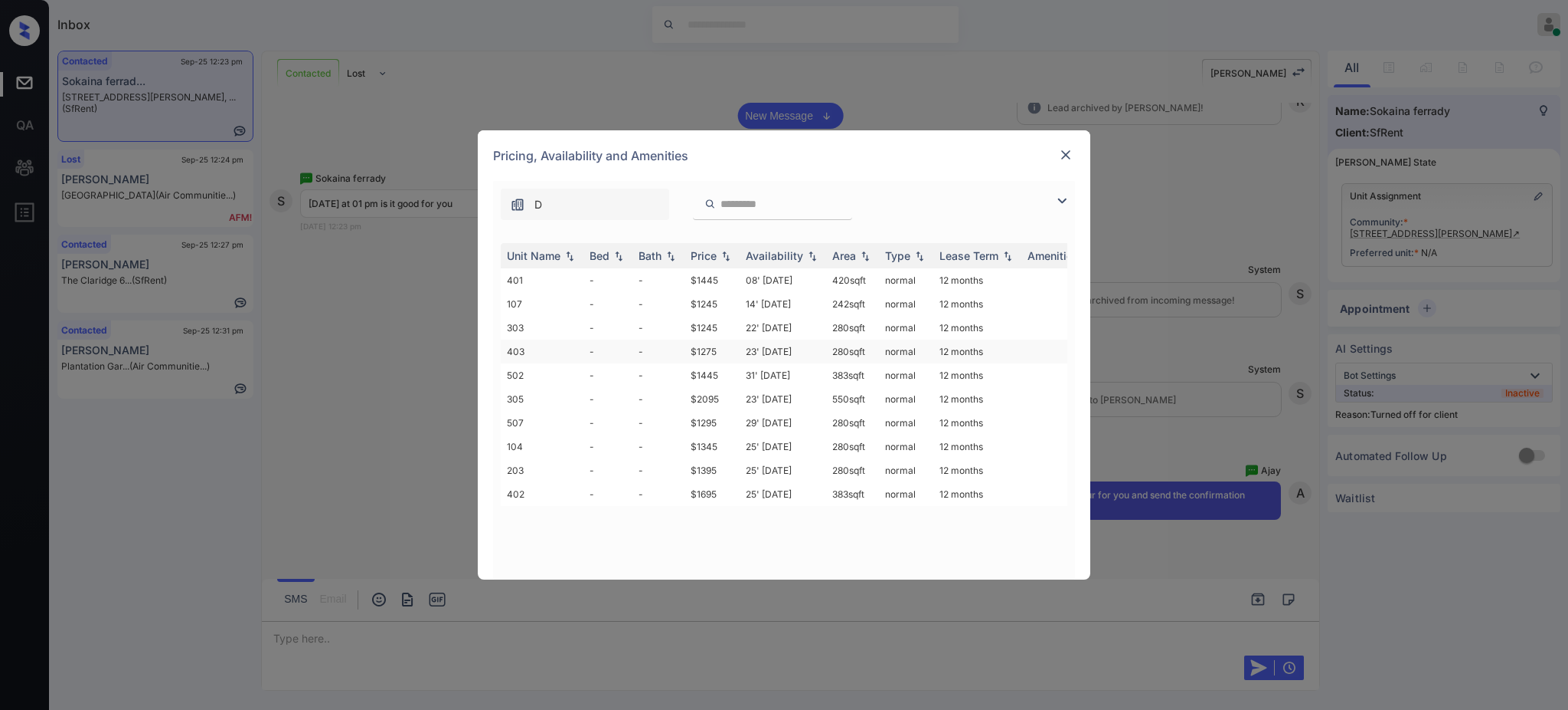
click at [723, 353] on td "$1275" at bounding box center [711, 351] width 55 height 23
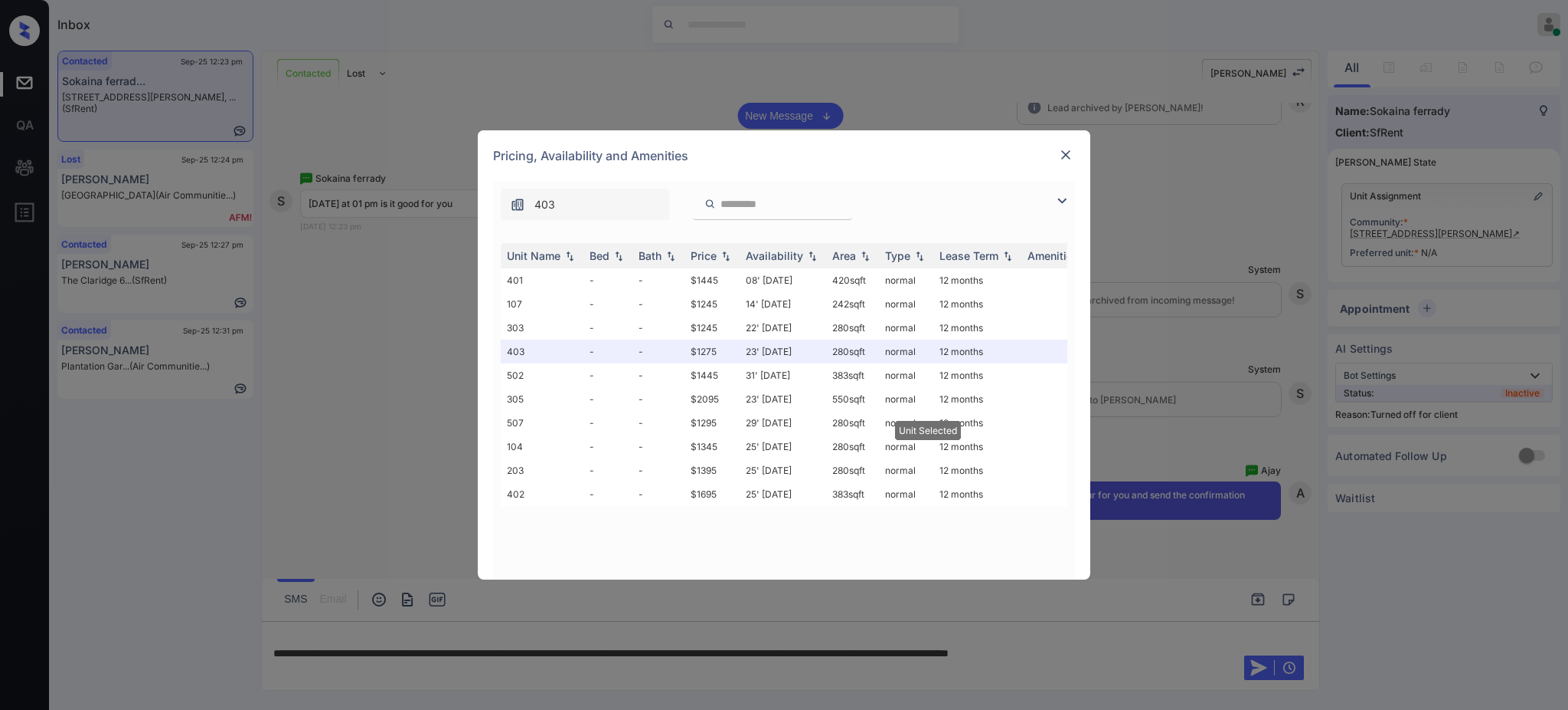
click at [1063, 154] on img at bounding box center [1065, 154] width 15 height 15
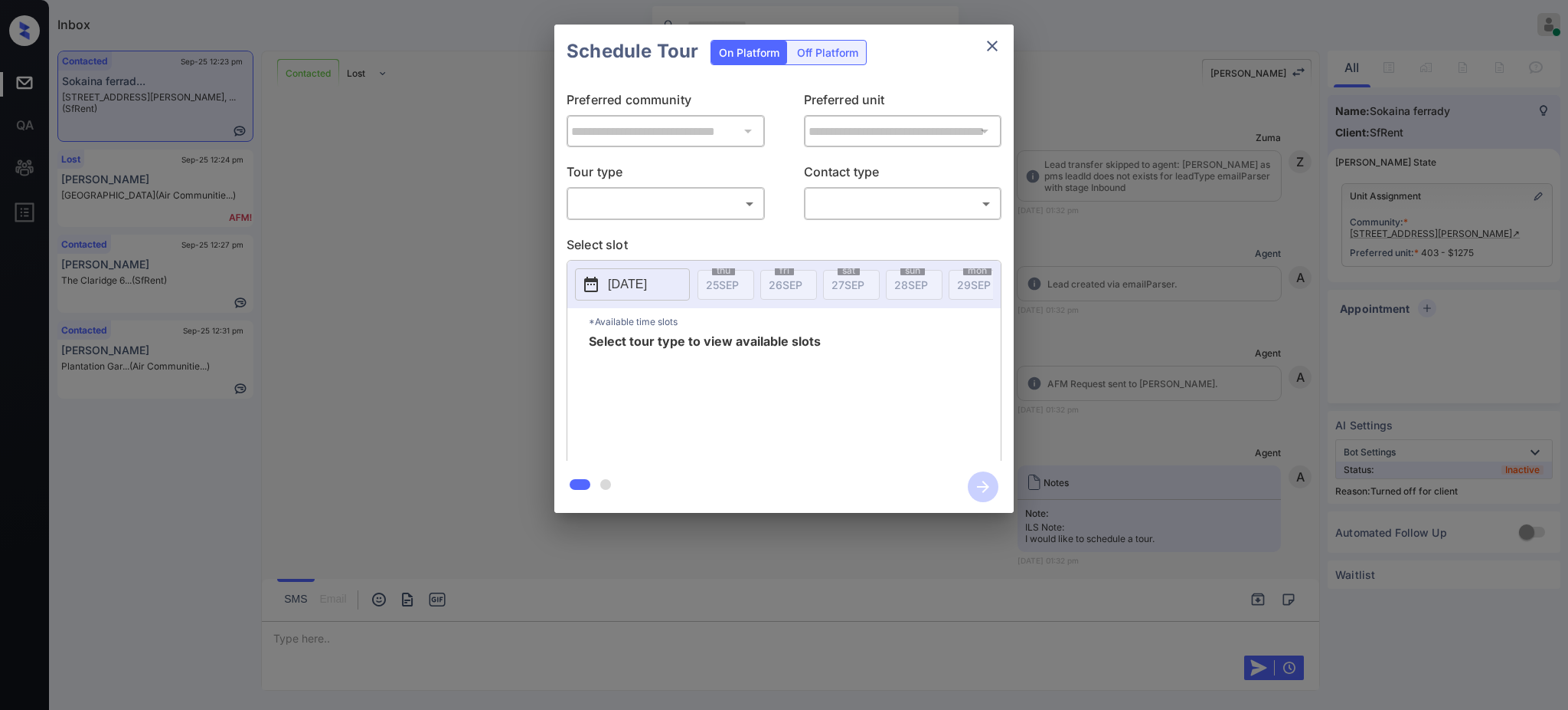
scroll to position [5179, 0]
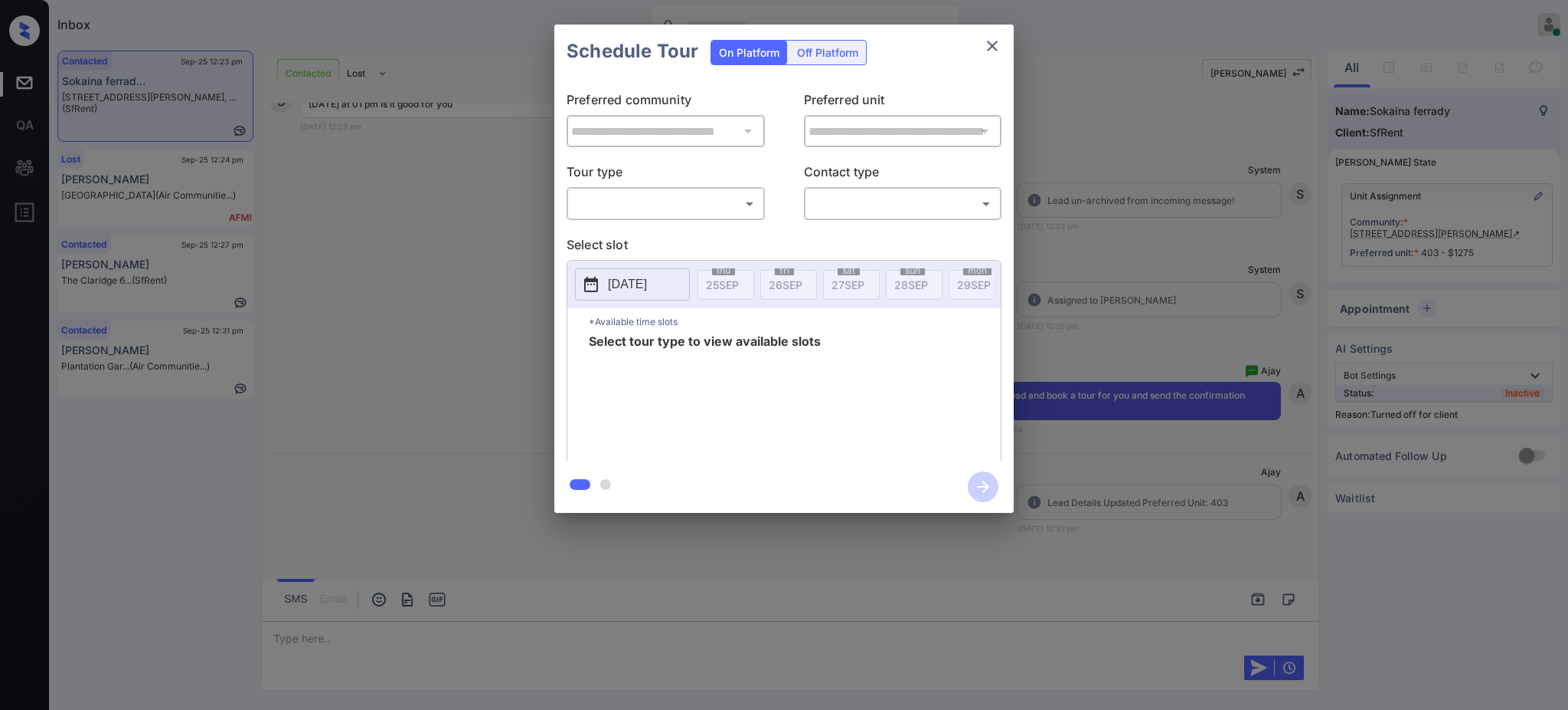
click at [838, 46] on div "Off Platform" at bounding box center [828, 52] width 77 height 23
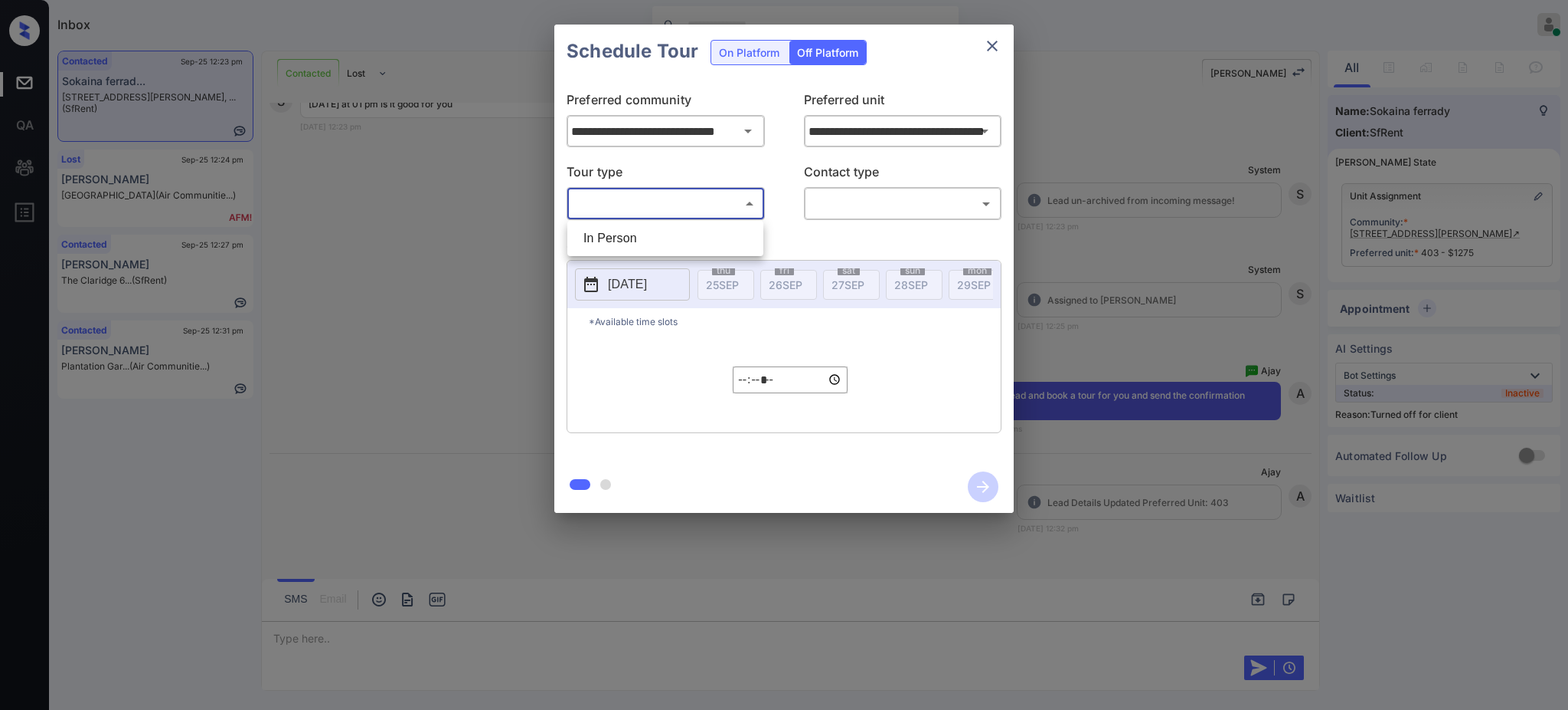
click at [666, 205] on body "Inbox Ajay Kumar Online Set yourself offline Set yourself on break Profile Swit…" at bounding box center [784, 355] width 1568 height 710
click at [654, 229] on li "In Person" at bounding box center [665, 238] width 189 height 28
type input "********"
click at [870, 193] on body "Inbox Ajay Kumar Online Set yourself offline Set yourself on break Profile Swit…" at bounding box center [784, 355] width 1568 height 710
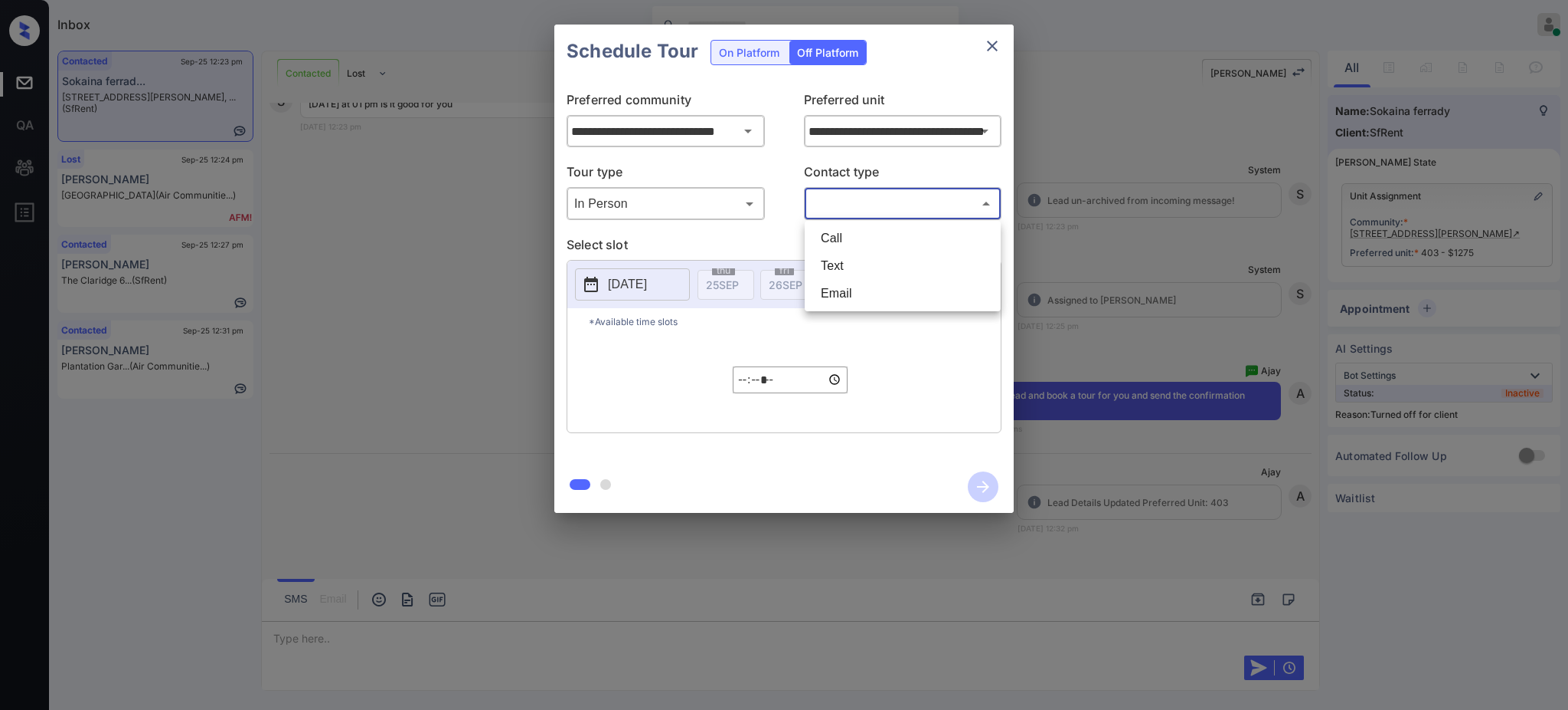
drag, startPoint x: 849, startPoint y: 256, endPoint x: 807, endPoint y: 273, distance: 45.3
click at [849, 257] on li "Text" at bounding box center [903, 266] width 189 height 28
type input "****"
click at [647, 279] on p "[DATE]" at bounding box center [627, 285] width 39 height 18
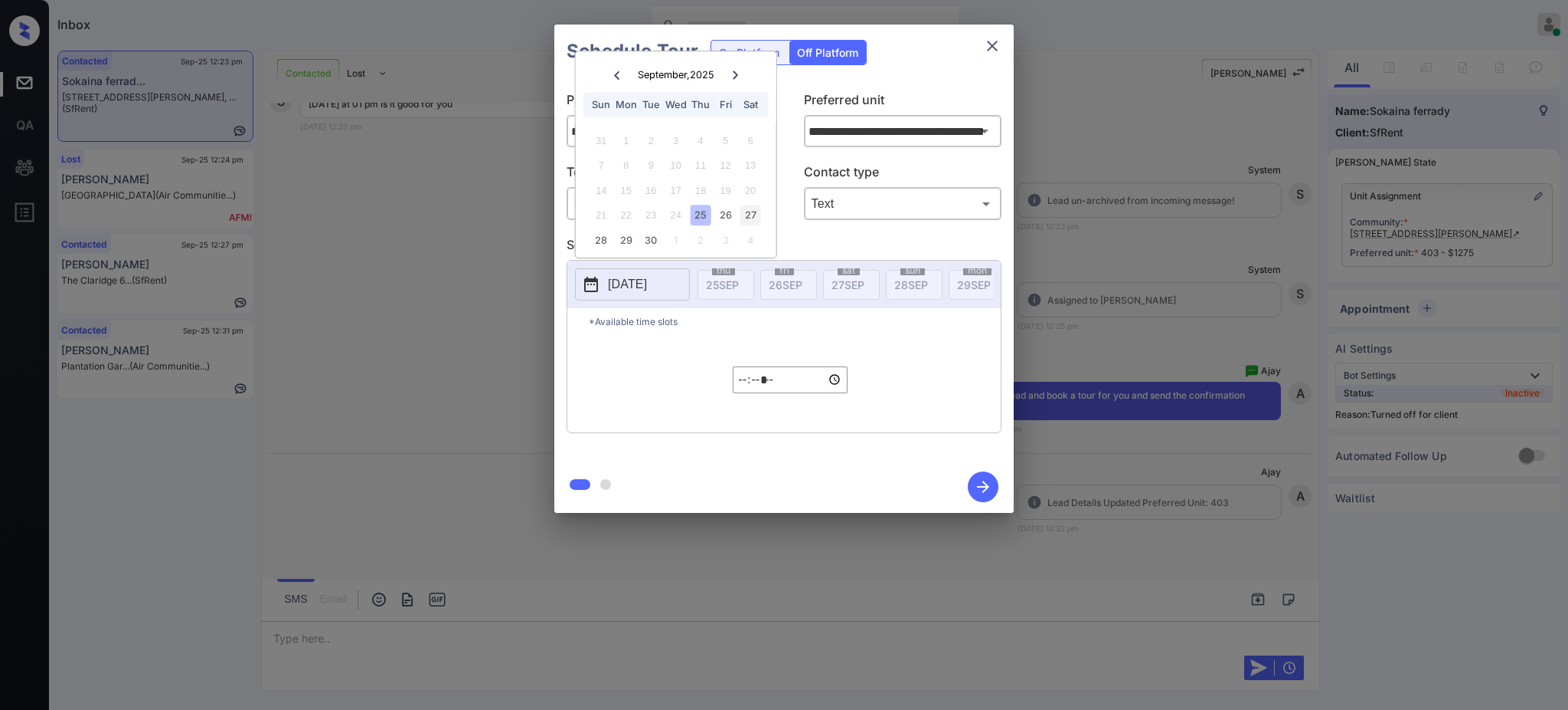
click at [755, 212] on div "27" at bounding box center [749, 215] width 21 height 21
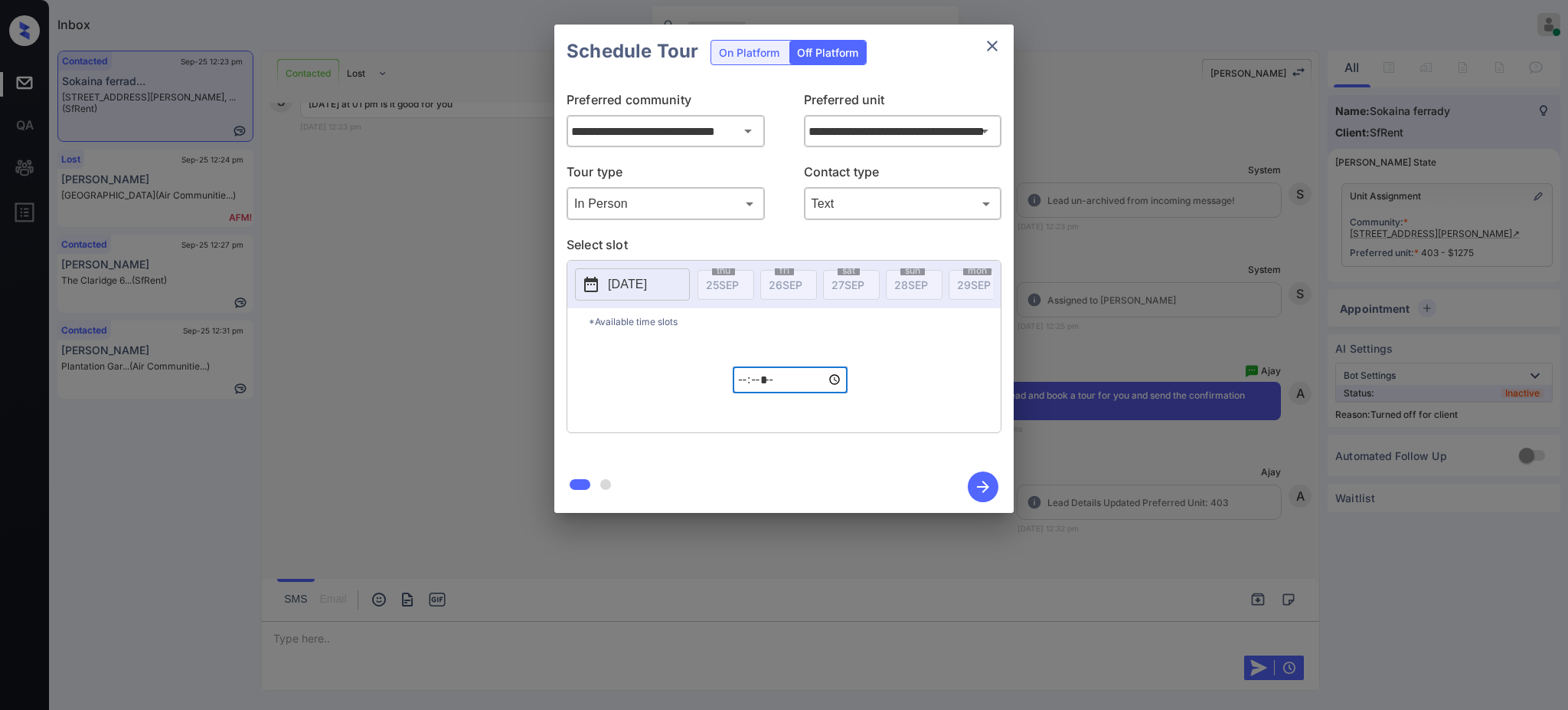
click at [739, 391] on input "*****" at bounding box center [790, 380] width 115 height 27
type input "*****"
click at [982, 478] on icon "button" at bounding box center [983, 487] width 31 height 31
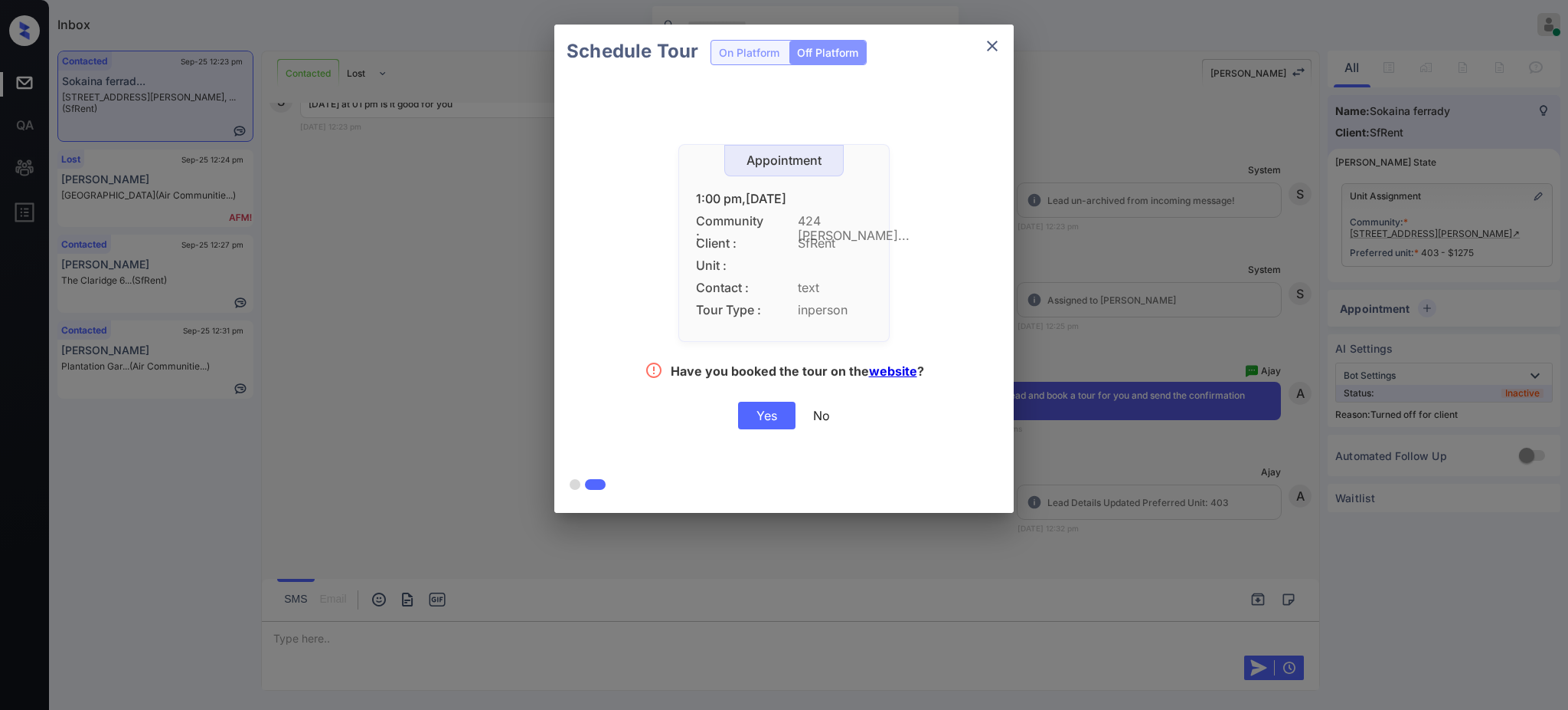
click at [763, 418] on div "Yes" at bounding box center [767, 416] width 58 height 28
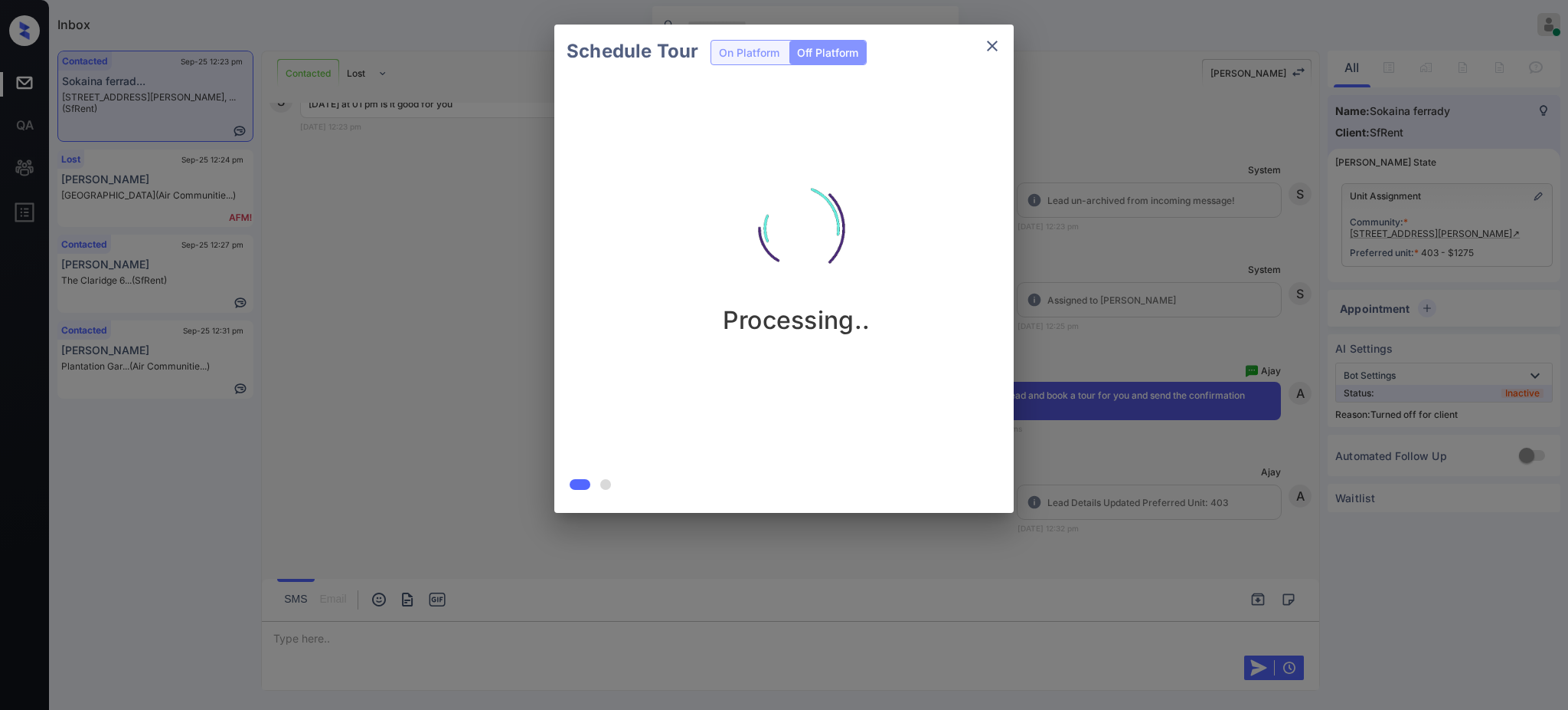
click at [1162, 331] on div "Schedule Tour On Platform Off Platform Processing.." at bounding box center [784, 268] width 1568 height 537
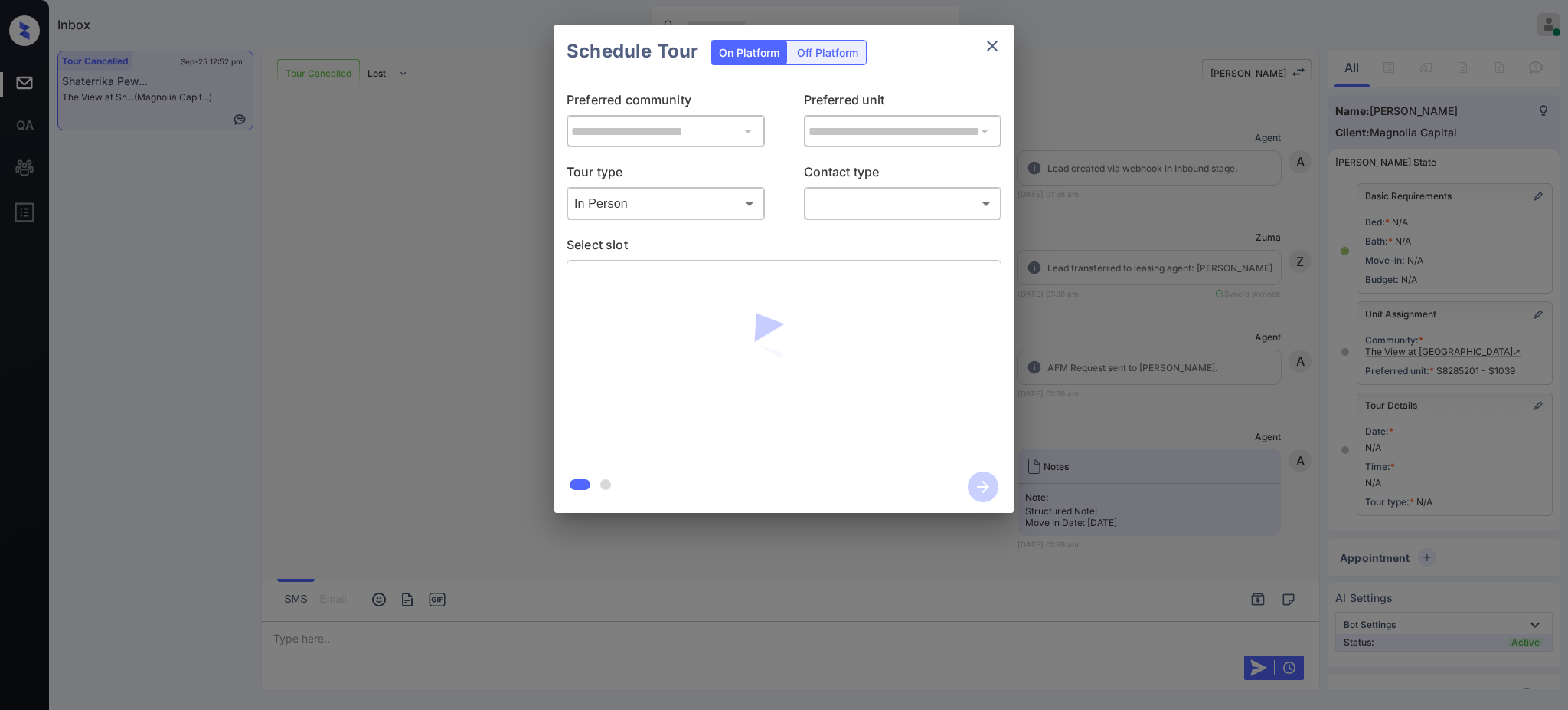
scroll to position [4782, 0]
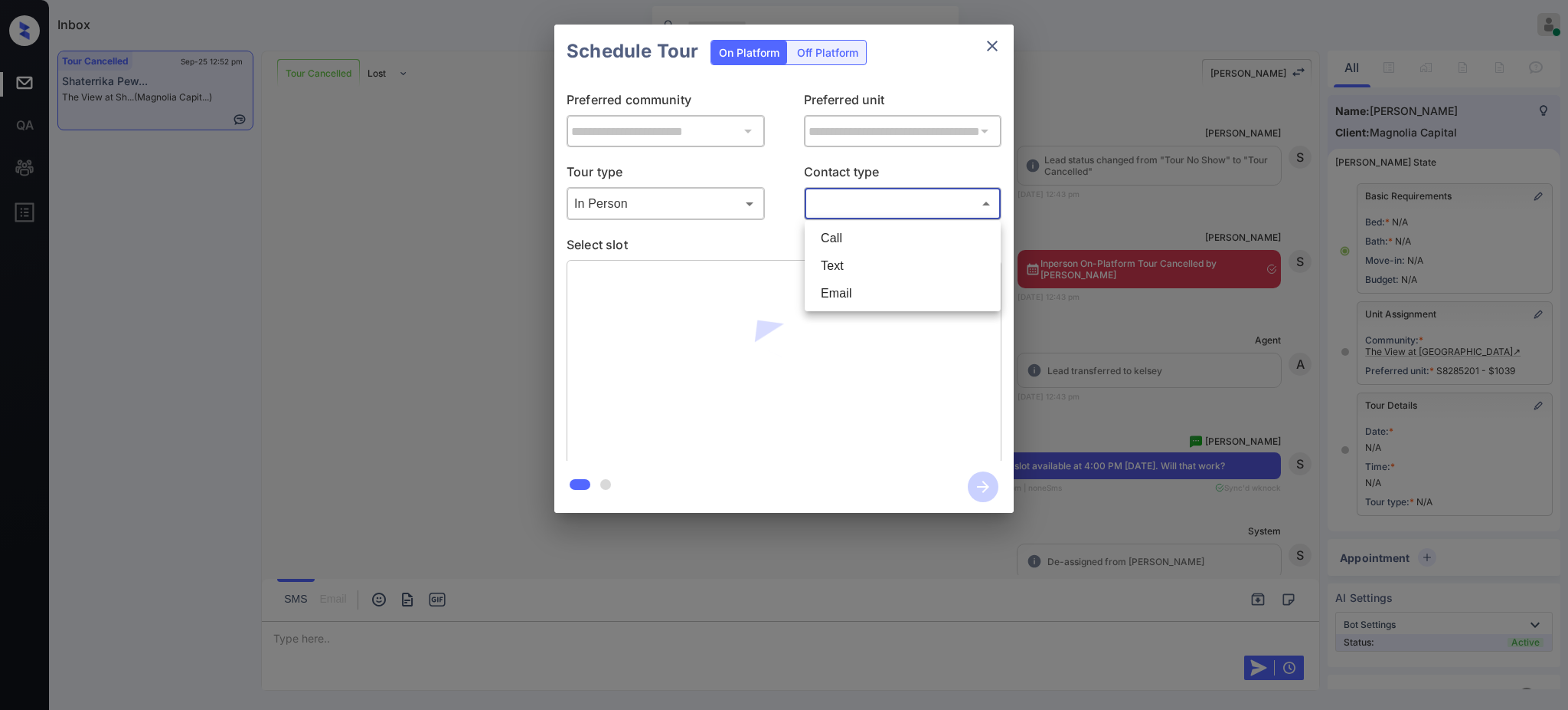
click at [858, 205] on body "Inbox [PERSON_NAME] Online Set yourself offline Set yourself on break Profile S…" at bounding box center [784, 355] width 1568 height 710
click at [842, 268] on li "Text" at bounding box center [903, 266] width 189 height 28
type input "****"
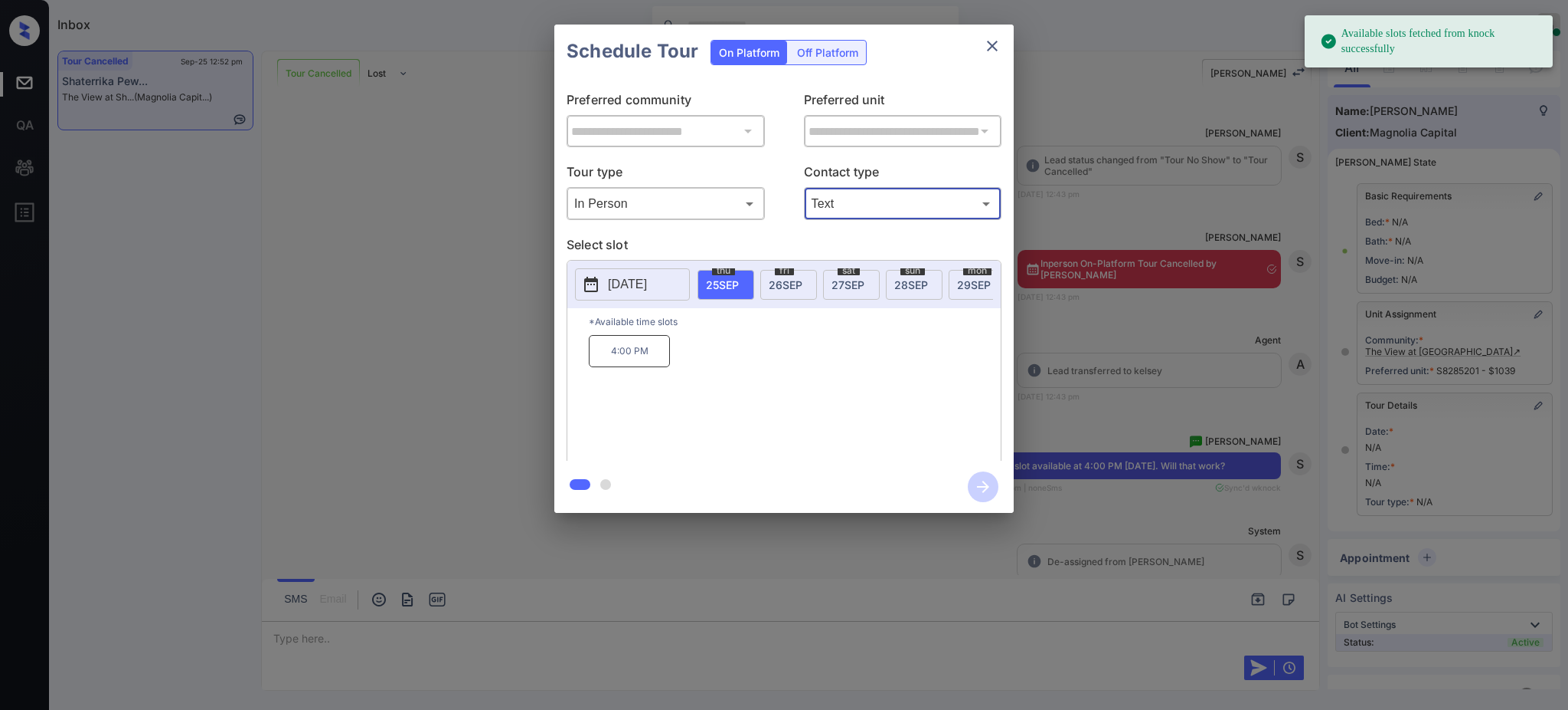
click at [802, 285] on span "26 SEP" at bounding box center [785, 285] width 33 height 13
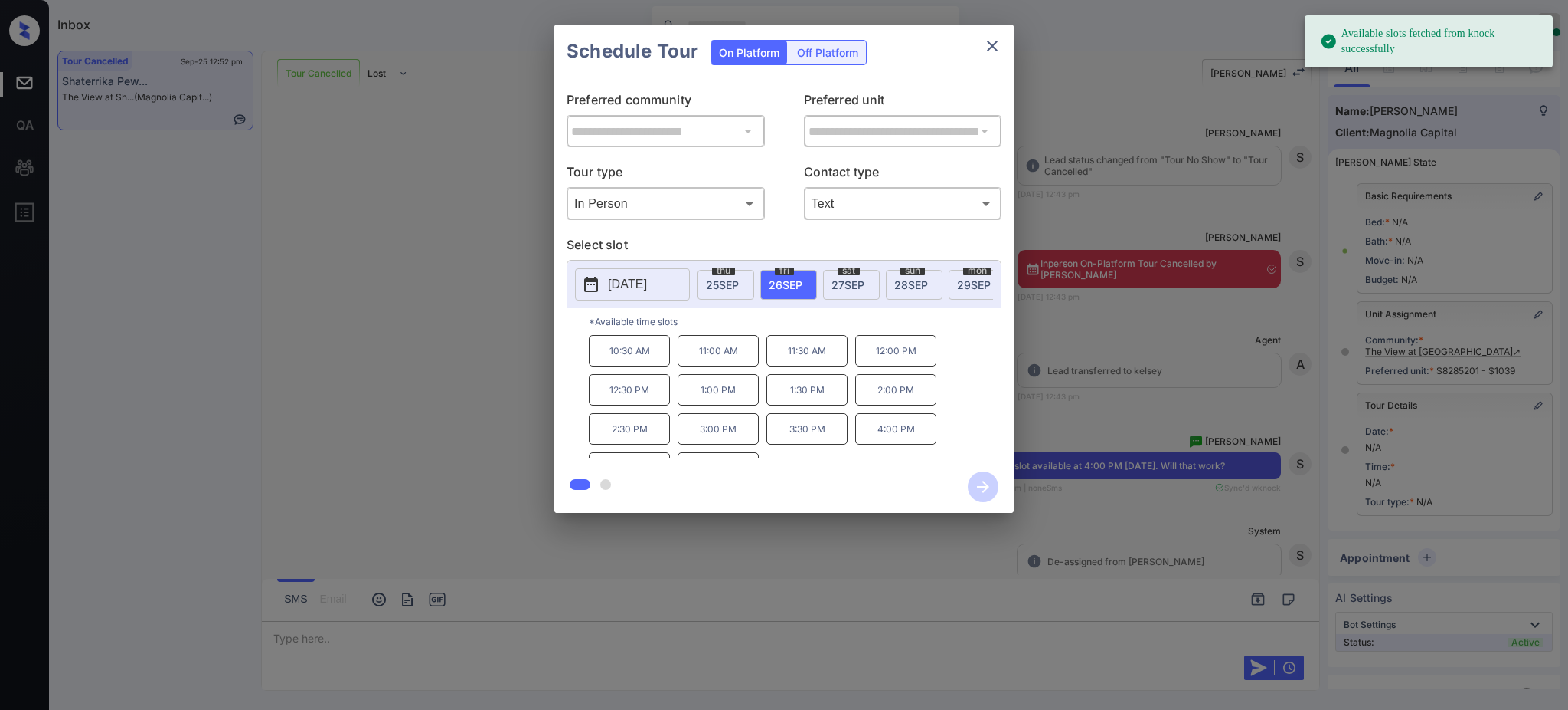
click at [801, 367] on p "11:30 AM" at bounding box center [807, 350] width 81 height 32
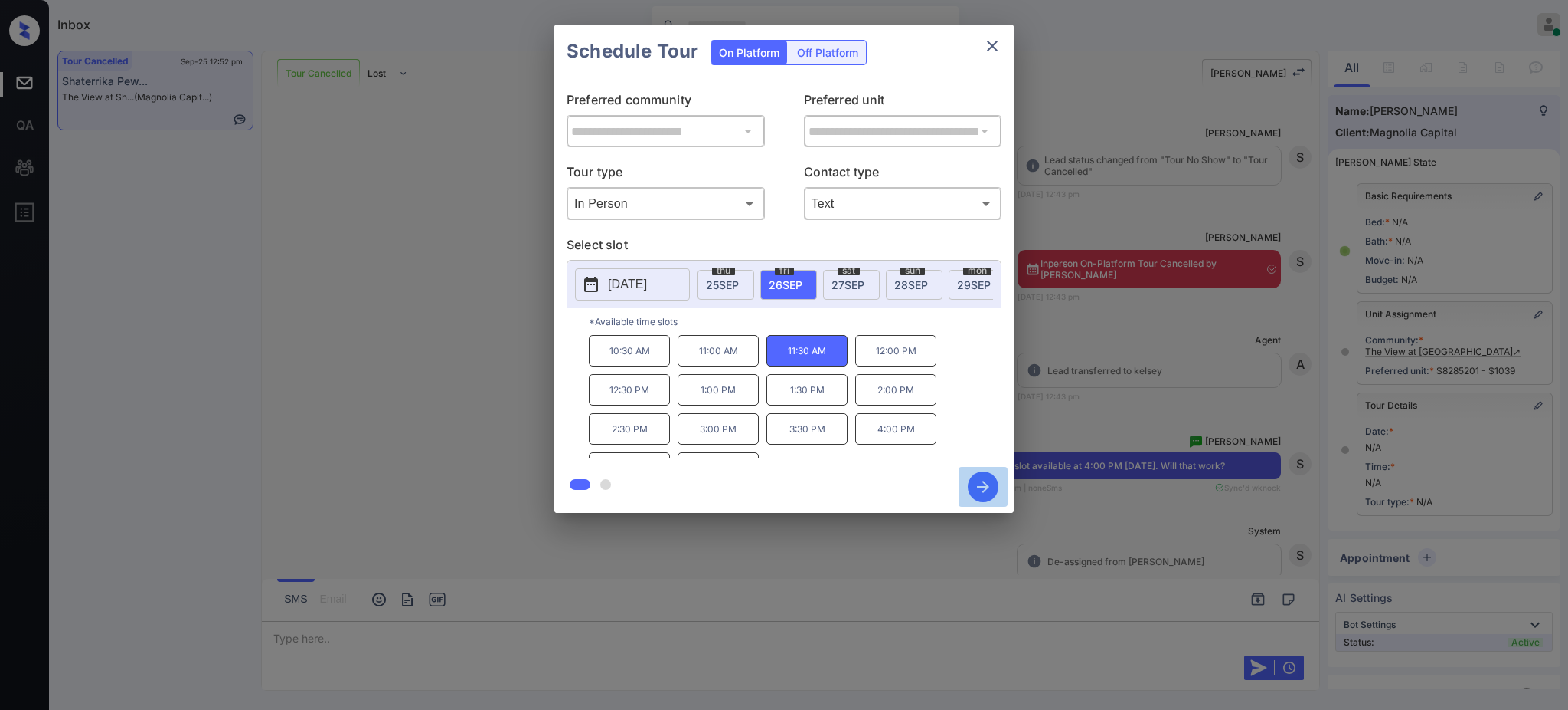
click at [982, 488] on icon "button" at bounding box center [983, 487] width 31 height 31
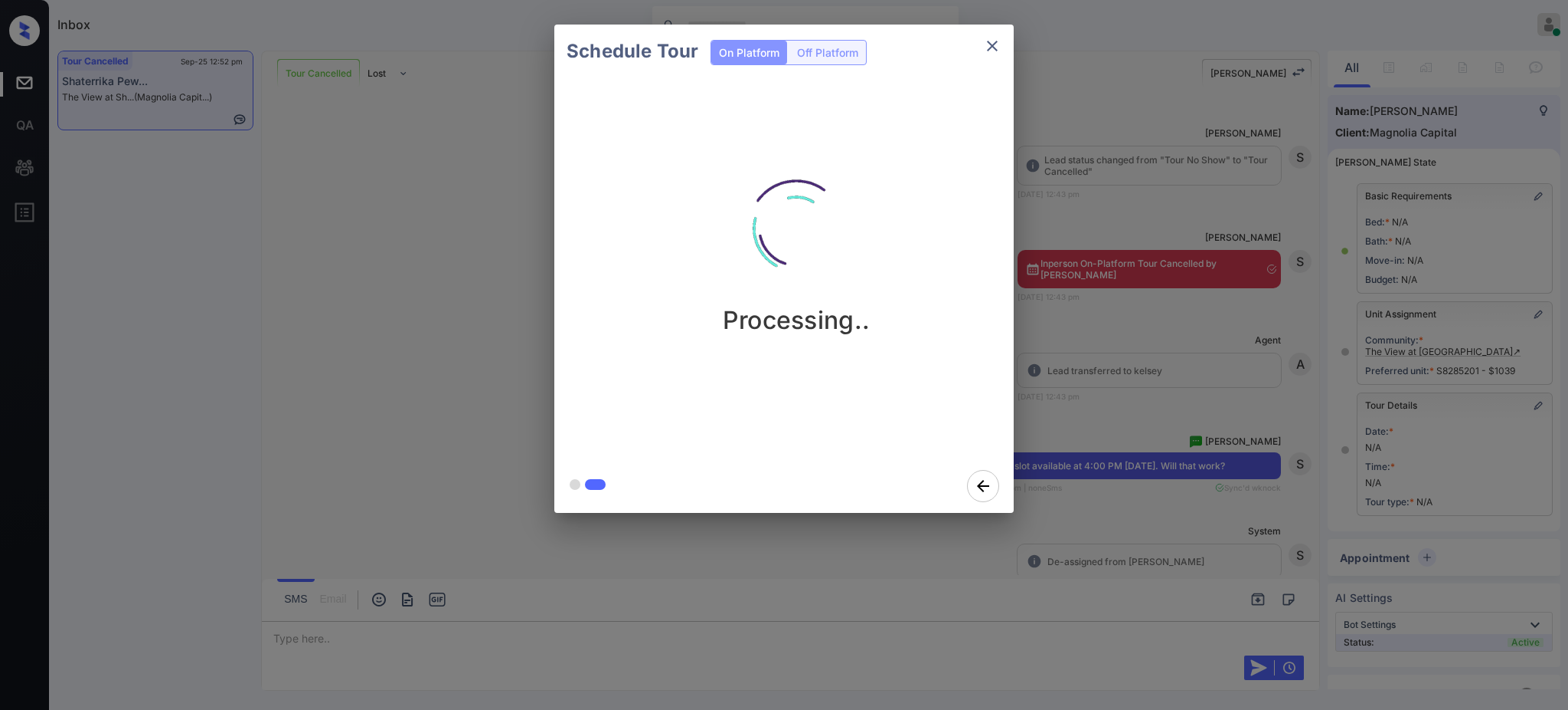
click at [1091, 476] on div "Schedule Tour On Platform Off Platform Processing.." at bounding box center [784, 268] width 1568 height 537
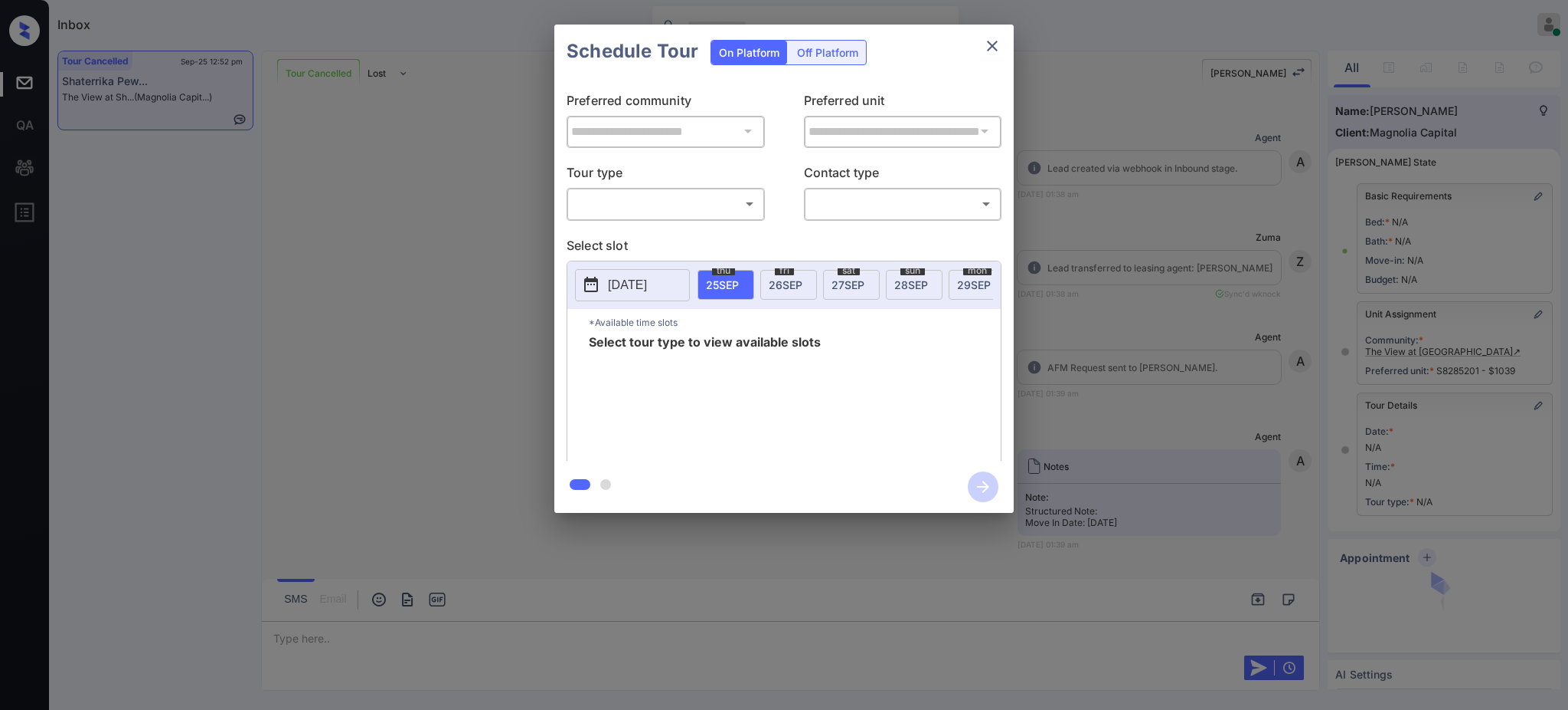
scroll to position [79, 0]
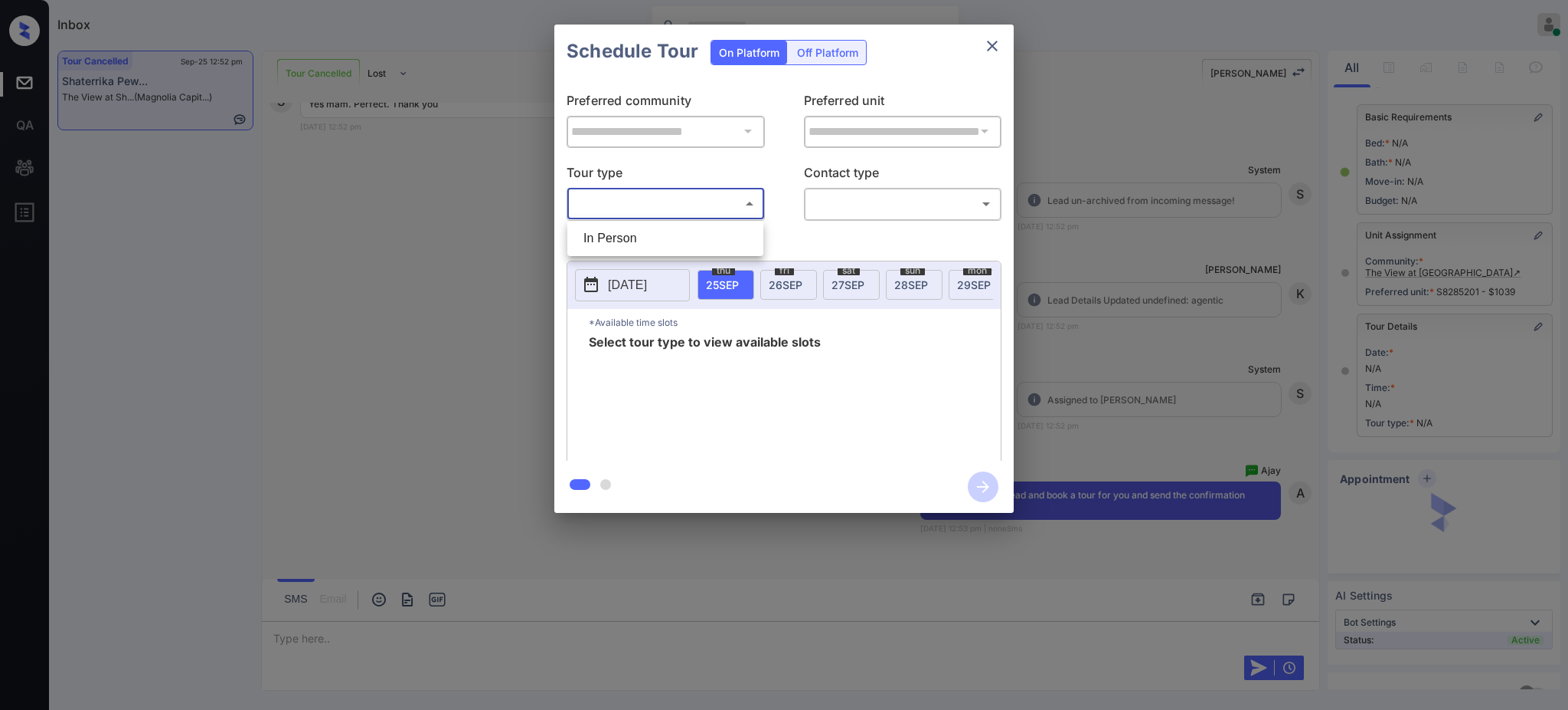
click at [626, 206] on body "Inbox Ajay Kumar Online Set yourself offline Set yourself on break Profile Swit…" at bounding box center [784, 355] width 1568 height 710
drag, startPoint x: 627, startPoint y: 235, endPoint x: 834, endPoint y: 206, distance: 209.0
click at [634, 235] on li "In Person" at bounding box center [665, 238] width 189 height 28
type input "********"
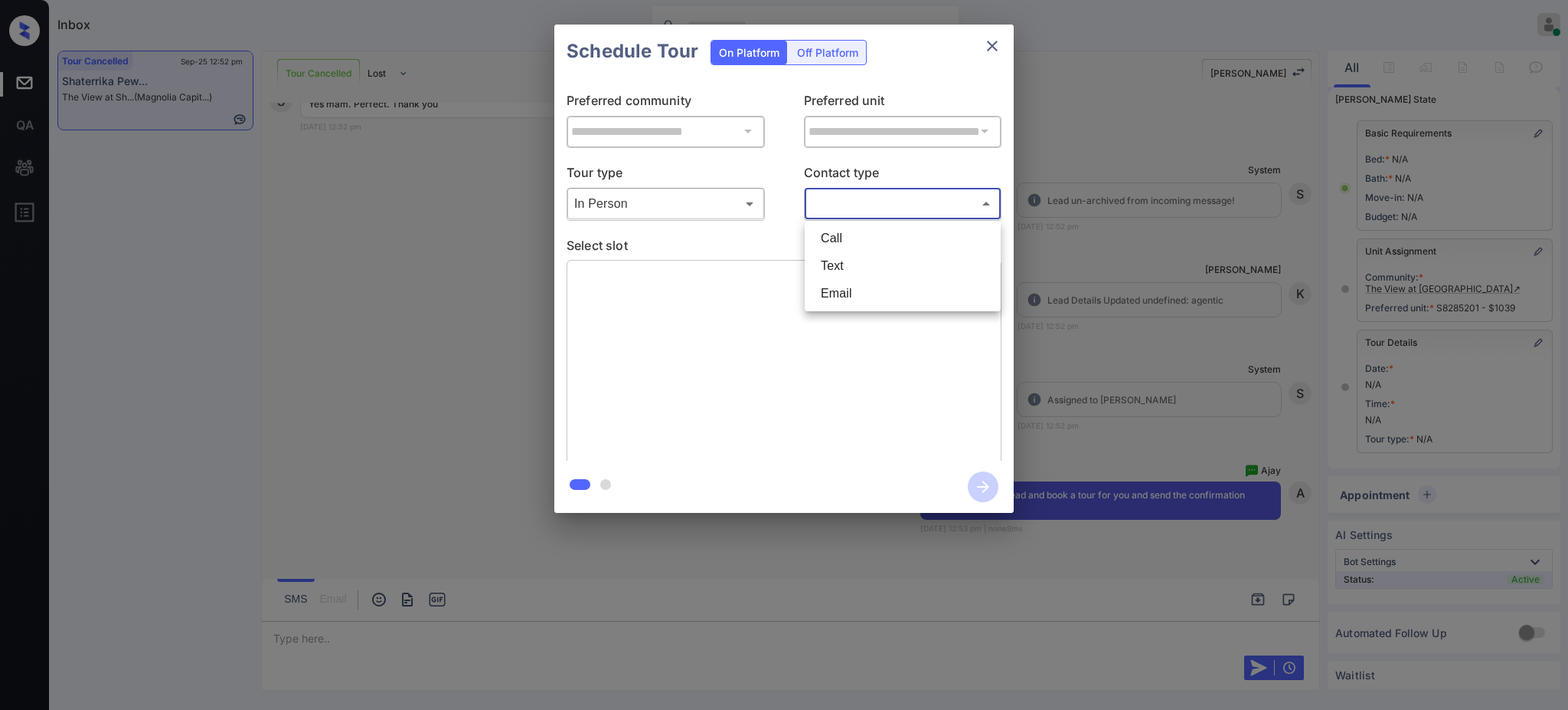
click at [846, 201] on body "Inbox Ajay Kumar Online Set yourself offline Set yourself on break Profile Swit…" at bounding box center [784, 355] width 1568 height 710
click at [846, 268] on li "Text" at bounding box center [903, 266] width 189 height 28
type input "****"
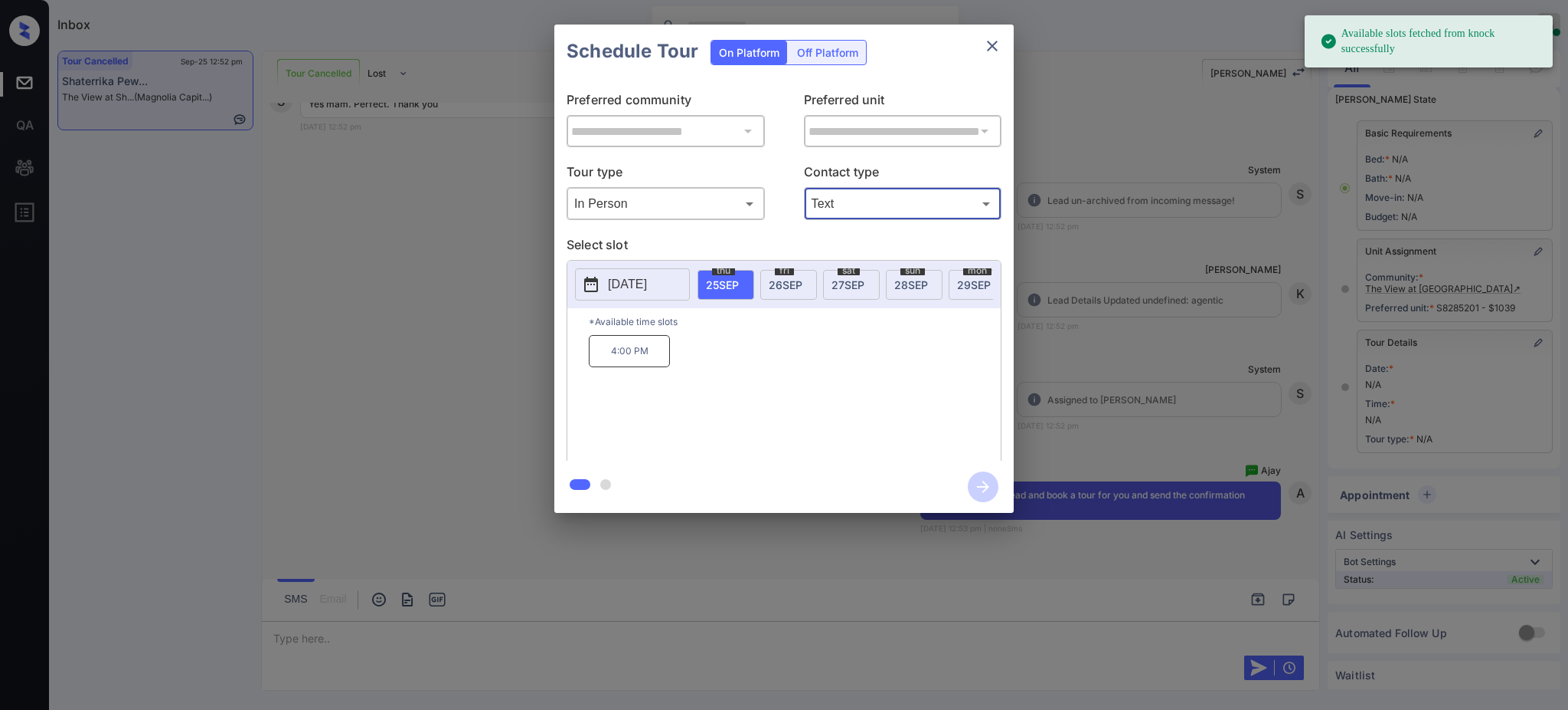
click at [785, 290] on div "fri 26 SEP" at bounding box center [788, 285] width 57 height 30
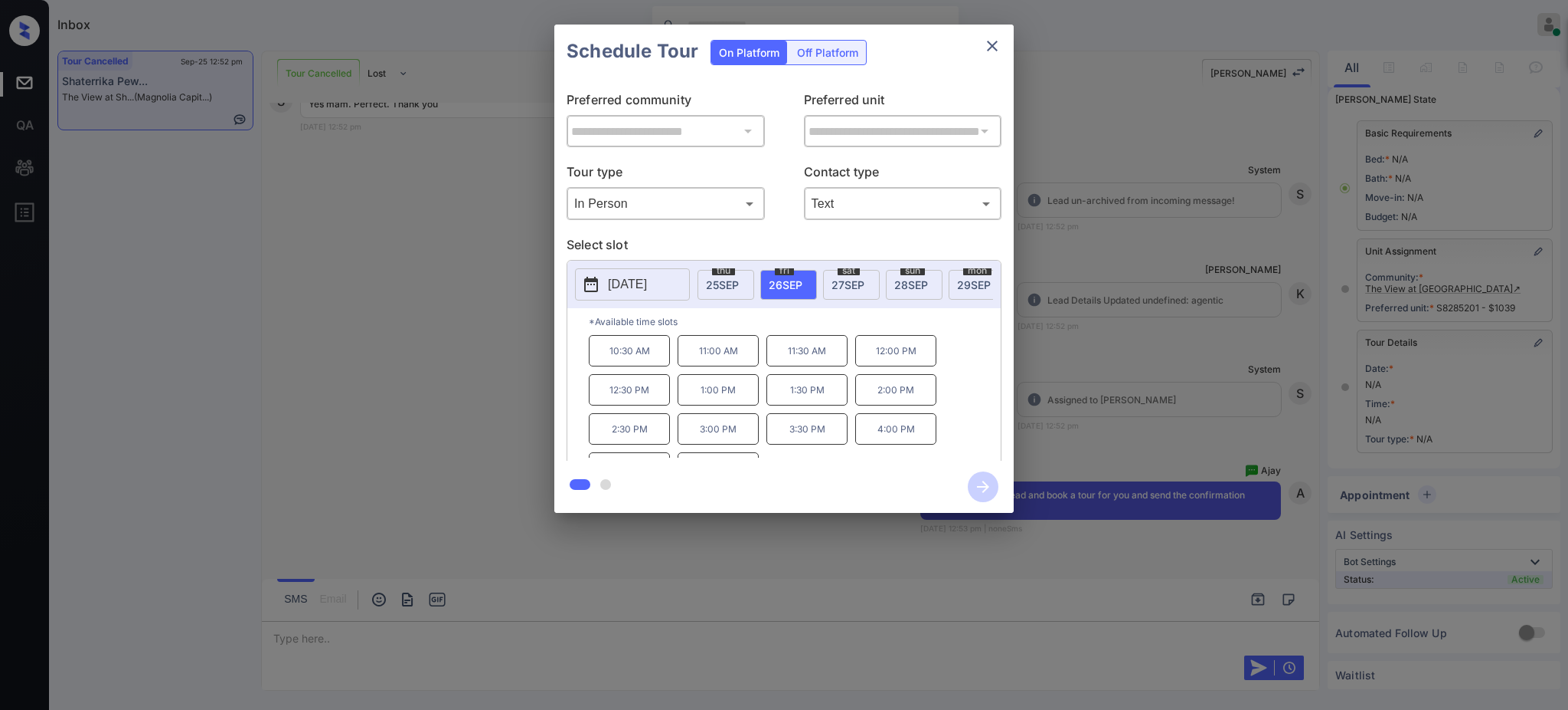
click at [741, 362] on p "11:00 AM" at bounding box center [719, 350] width 81 height 32
click at [801, 363] on p "11:30 AM" at bounding box center [807, 350] width 81 height 32
click at [980, 482] on icon "button" at bounding box center [983, 487] width 31 height 31
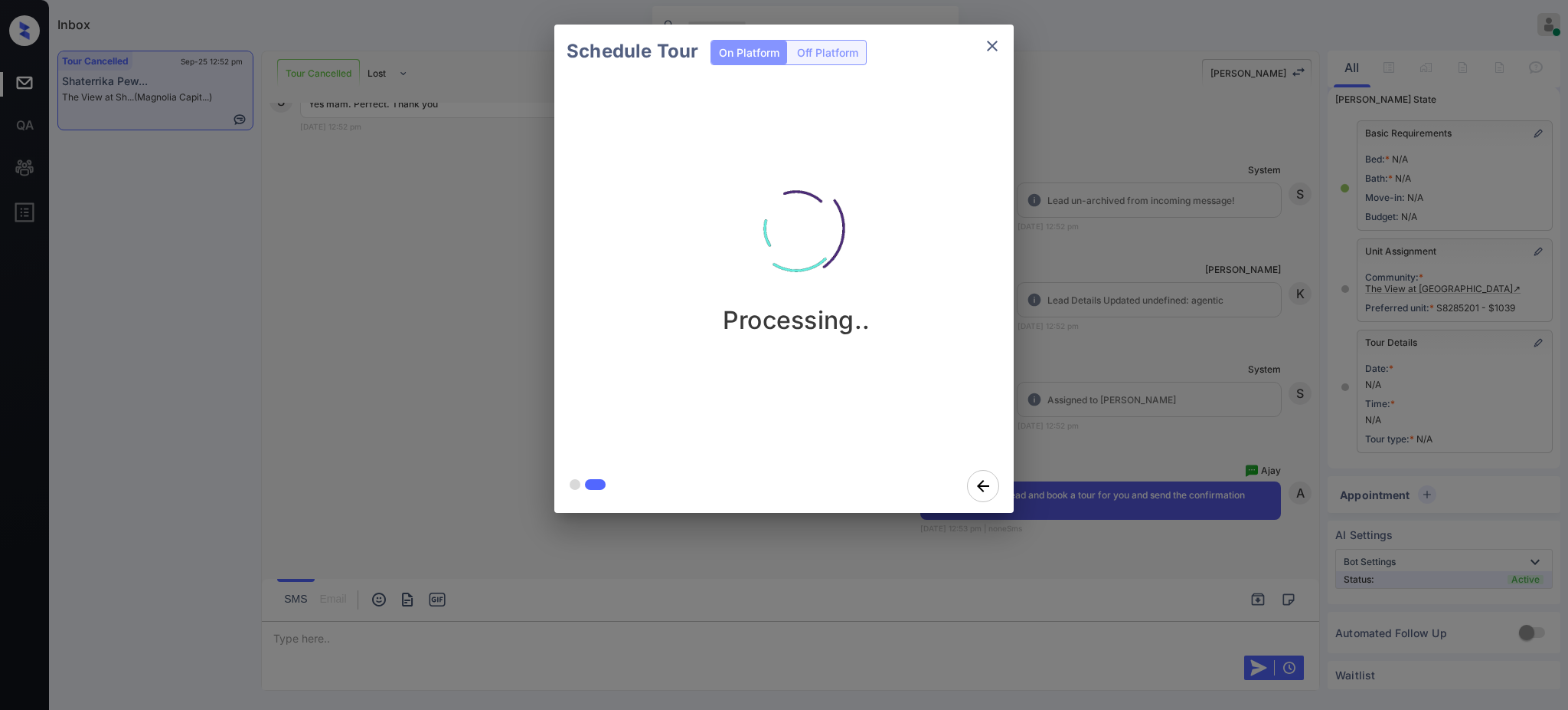
click at [1201, 371] on div "Schedule Tour On Platform Off Platform Processing.." at bounding box center [784, 268] width 1568 height 537
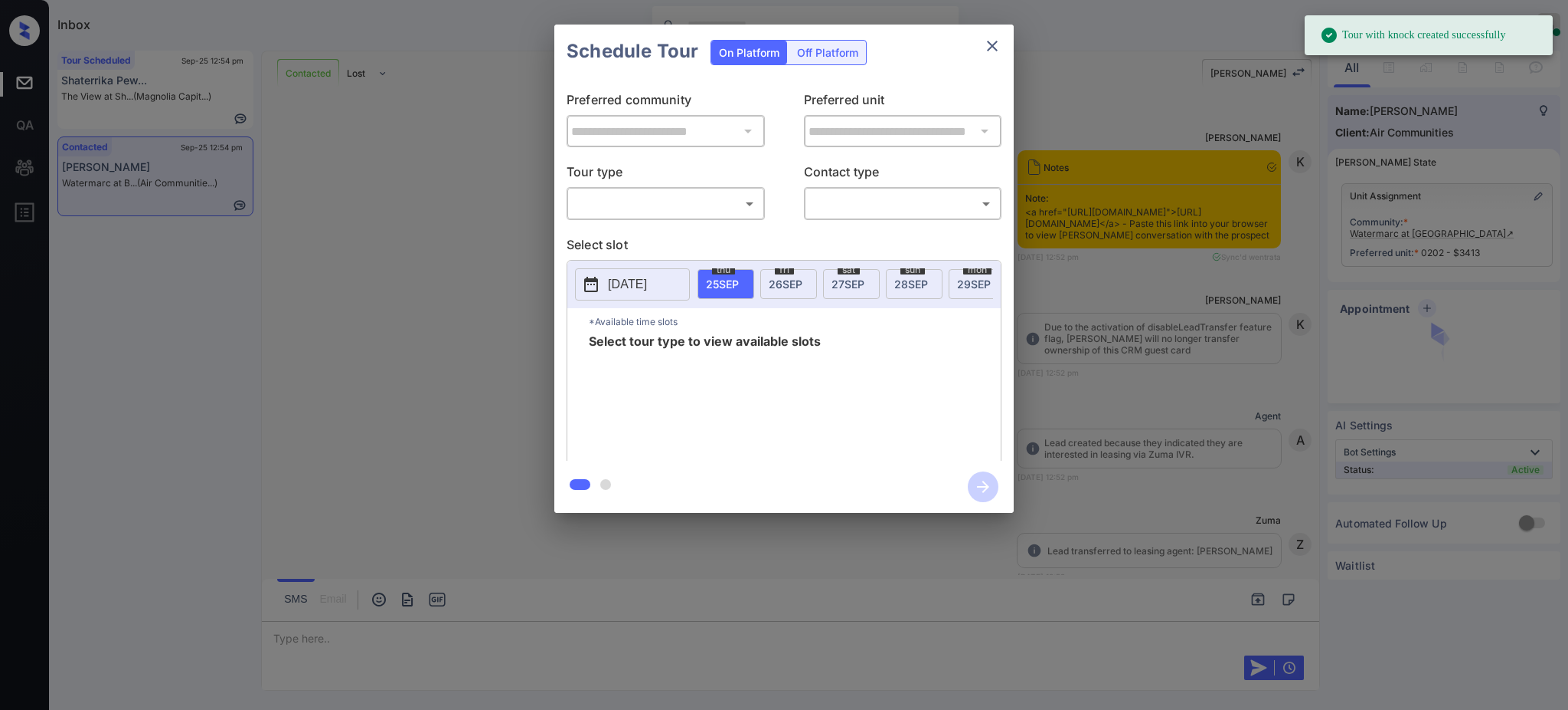
click at [662, 198] on body "Tour with knock created successfully Inbox [PERSON_NAME] Online Set yourself of…" at bounding box center [784, 355] width 1568 height 710
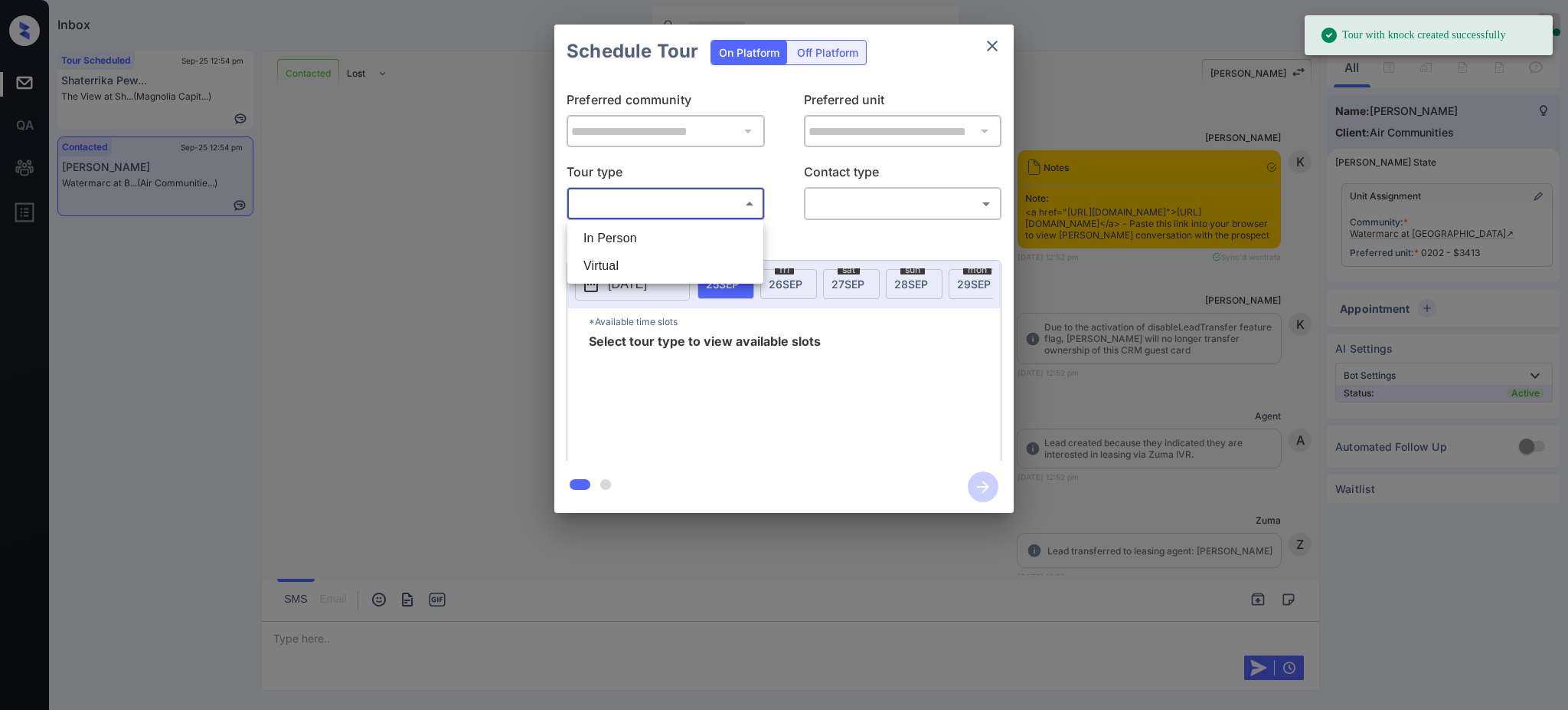
scroll to position [751, 0]
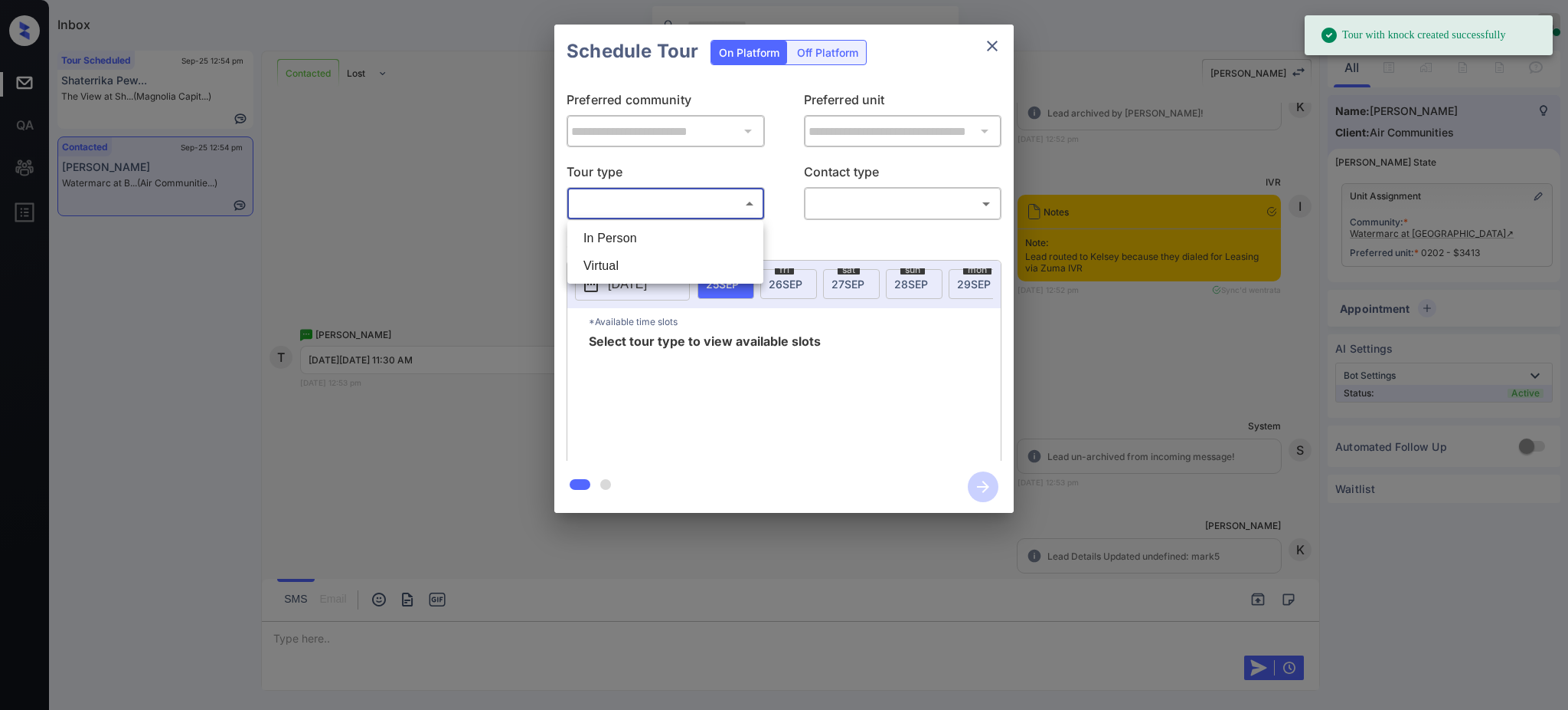
drag, startPoint x: 656, startPoint y: 225, endPoint x: 745, endPoint y: 226, distance: 89.0
click at [656, 227] on li "In Person" at bounding box center [665, 238] width 189 height 28
type input "********"
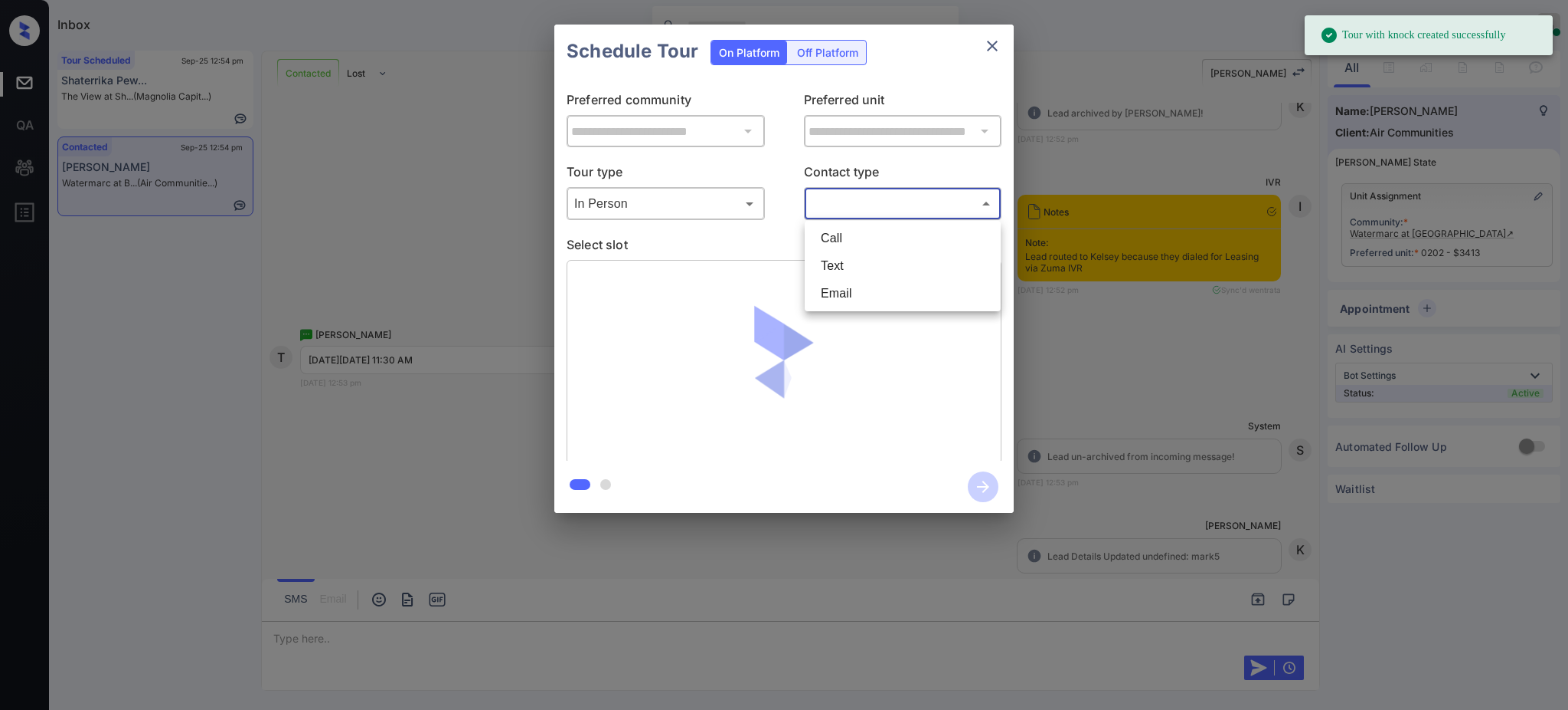
click at [850, 200] on body "Tour with knock created successfully Inbox Ajay Kumar Online Set yourself offli…" at bounding box center [784, 355] width 1568 height 710
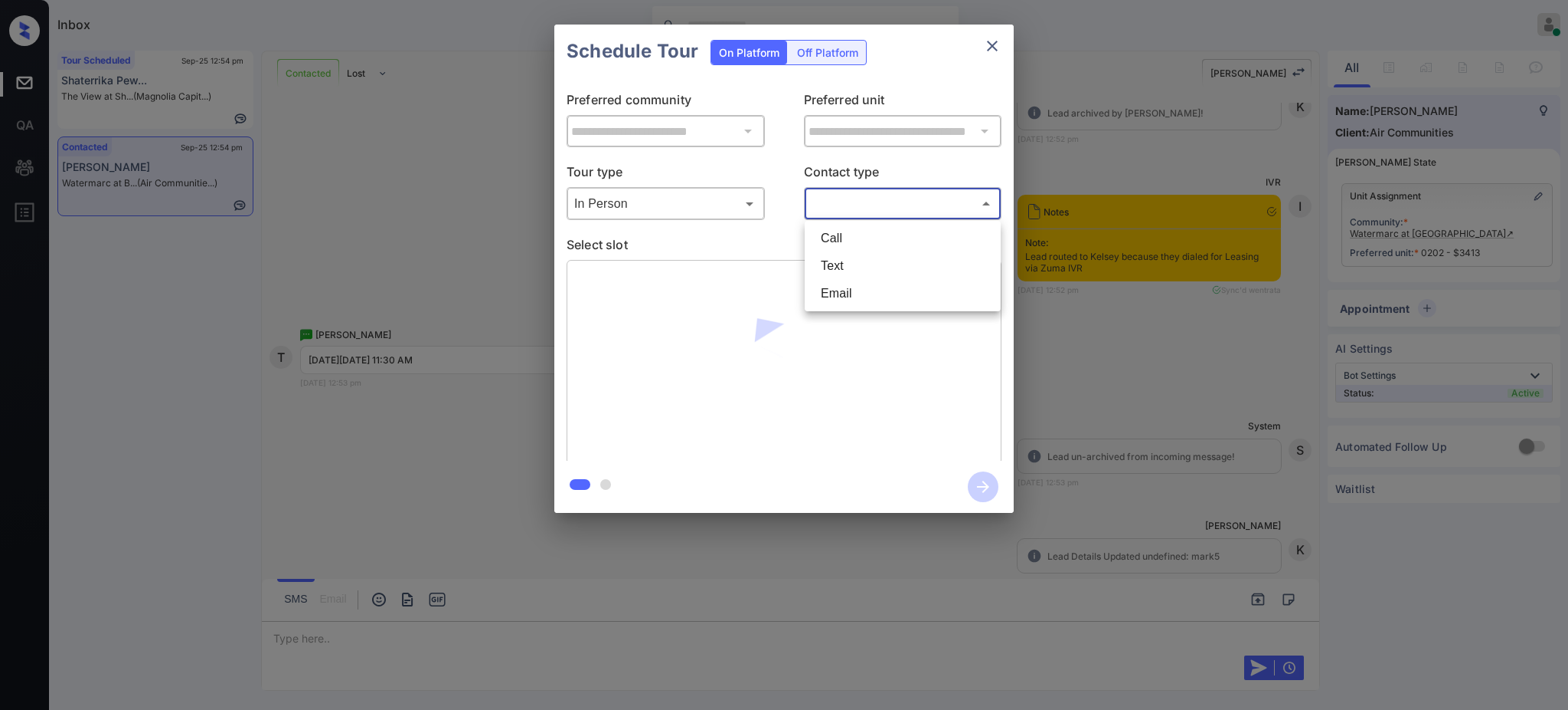
click at [849, 262] on li "Text" at bounding box center [903, 266] width 189 height 28
type input "****"
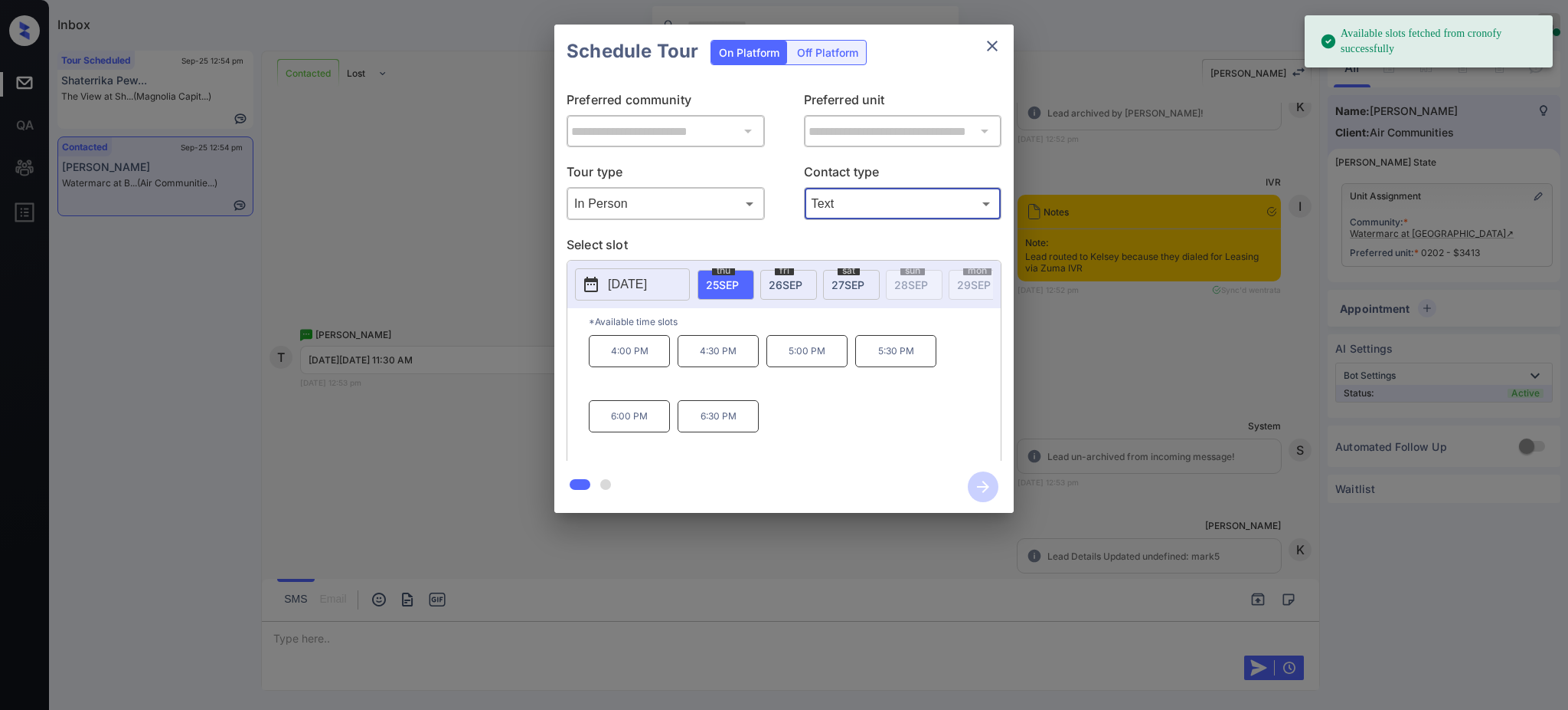
click at [840, 284] on span "27 SEP" at bounding box center [848, 285] width 32 height 13
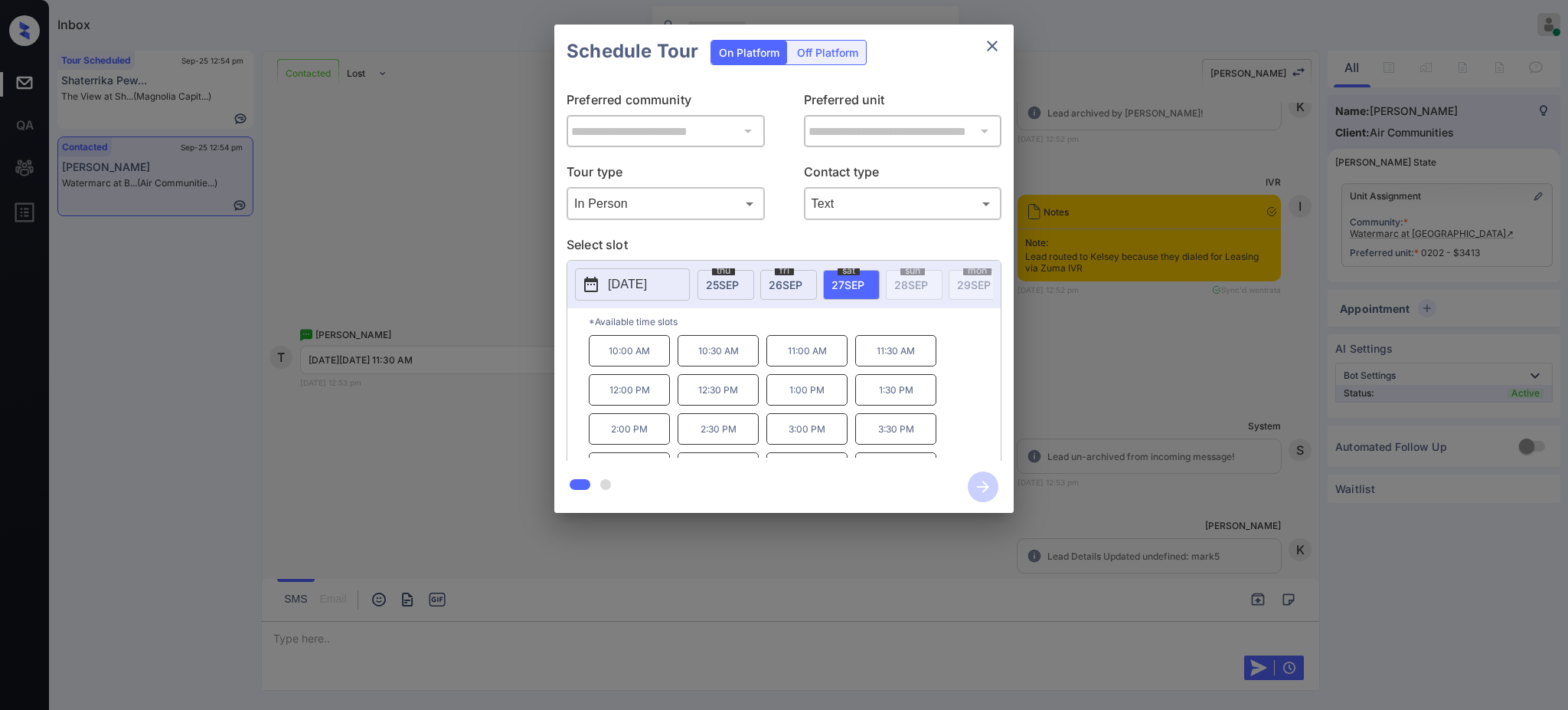
click at [881, 367] on p "11:30 AM" at bounding box center [896, 350] width 81 height 32
click at [978, 484] on icon "button" at bounding box center [983, 487] width 31 height 31
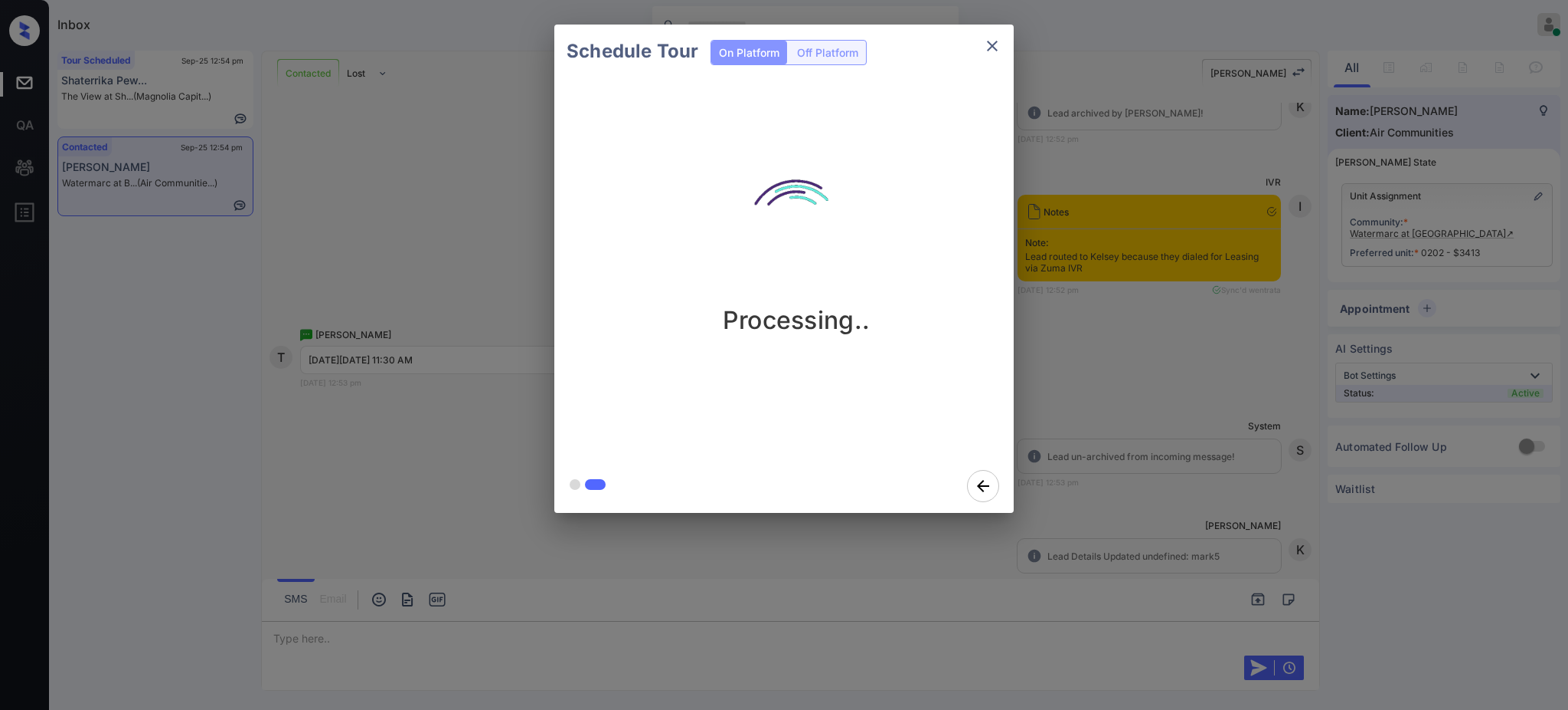
click at [1146, 469] on div "Schedule Tour On Platform Off Platform Processing.." at bounding box center [784, 268] width 1568 height 537
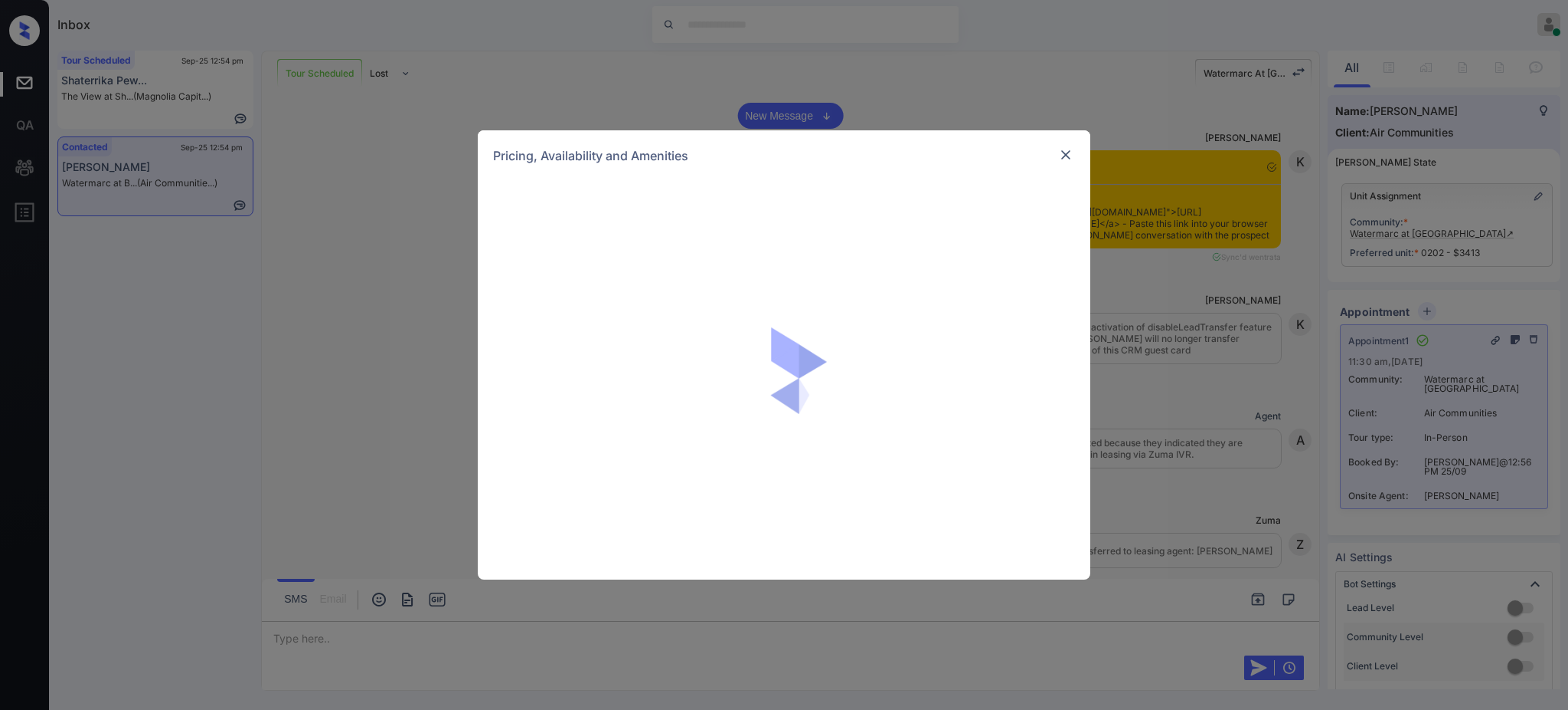
scroll to position [1568, 0]
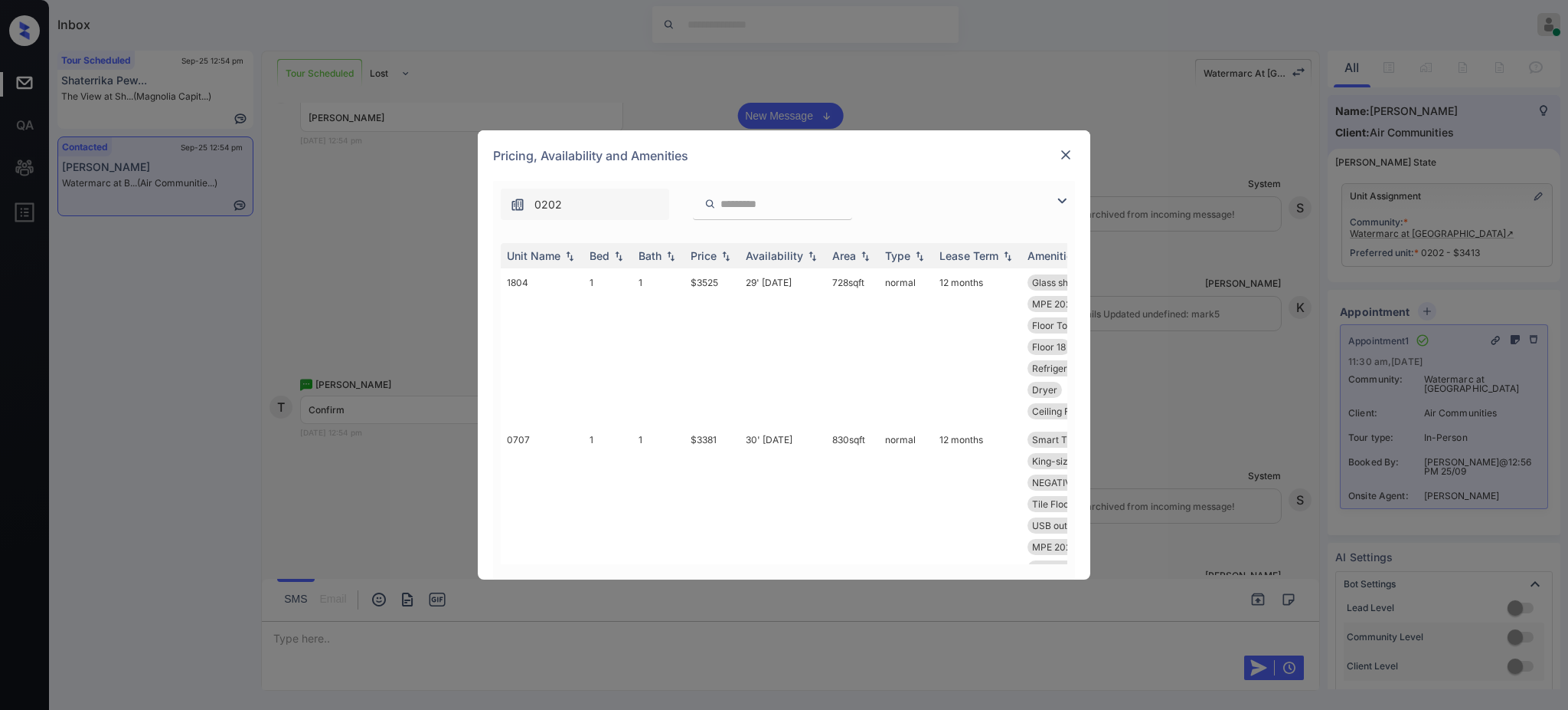
click at [1063, 152] on img at bounding box center [1065, 154] width 15 height 15
